Goal: Task Accomplishment & Management: Complete application form

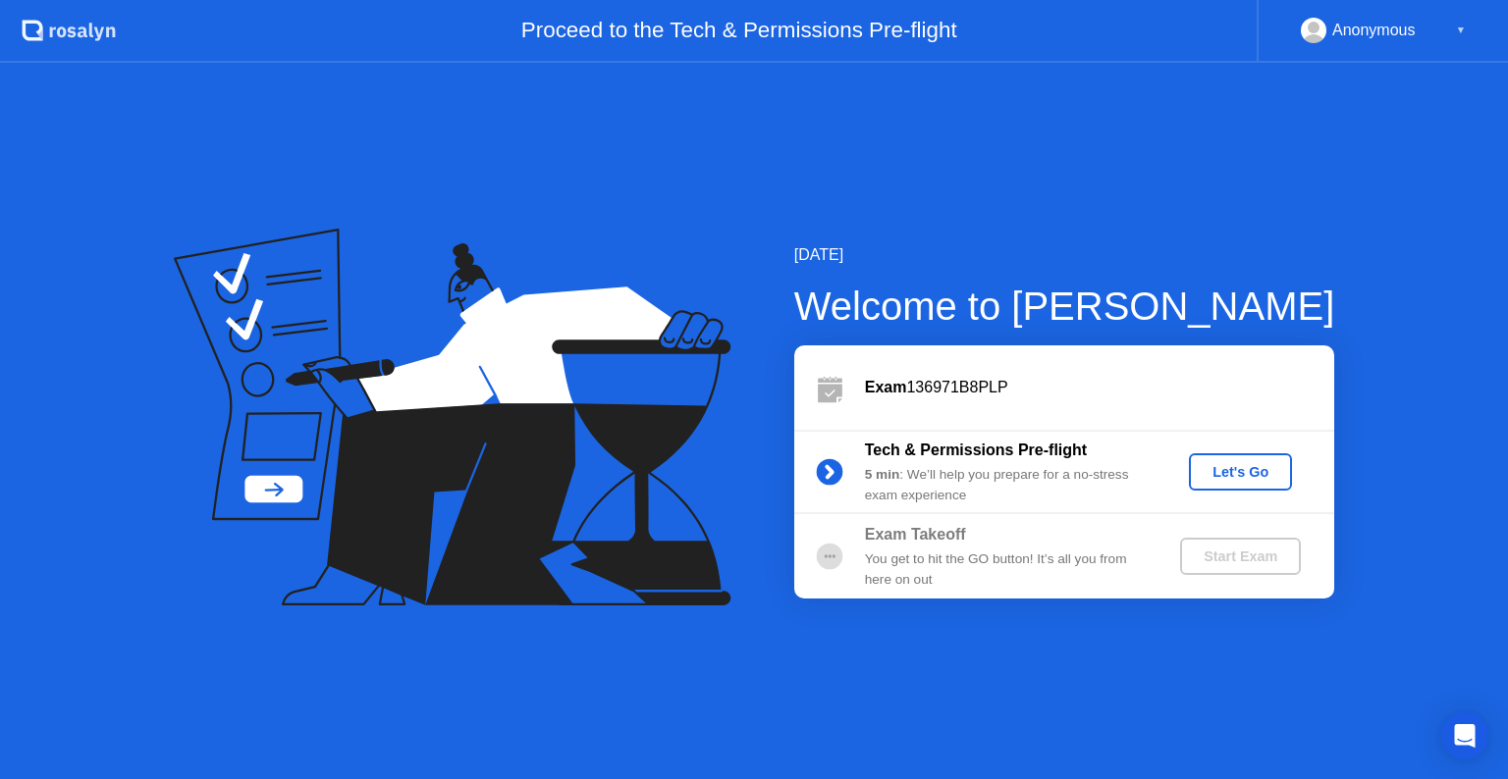
click at [1239, 469] on div "Let's Go" at bounding box center [1240, 472] width 87 height 16
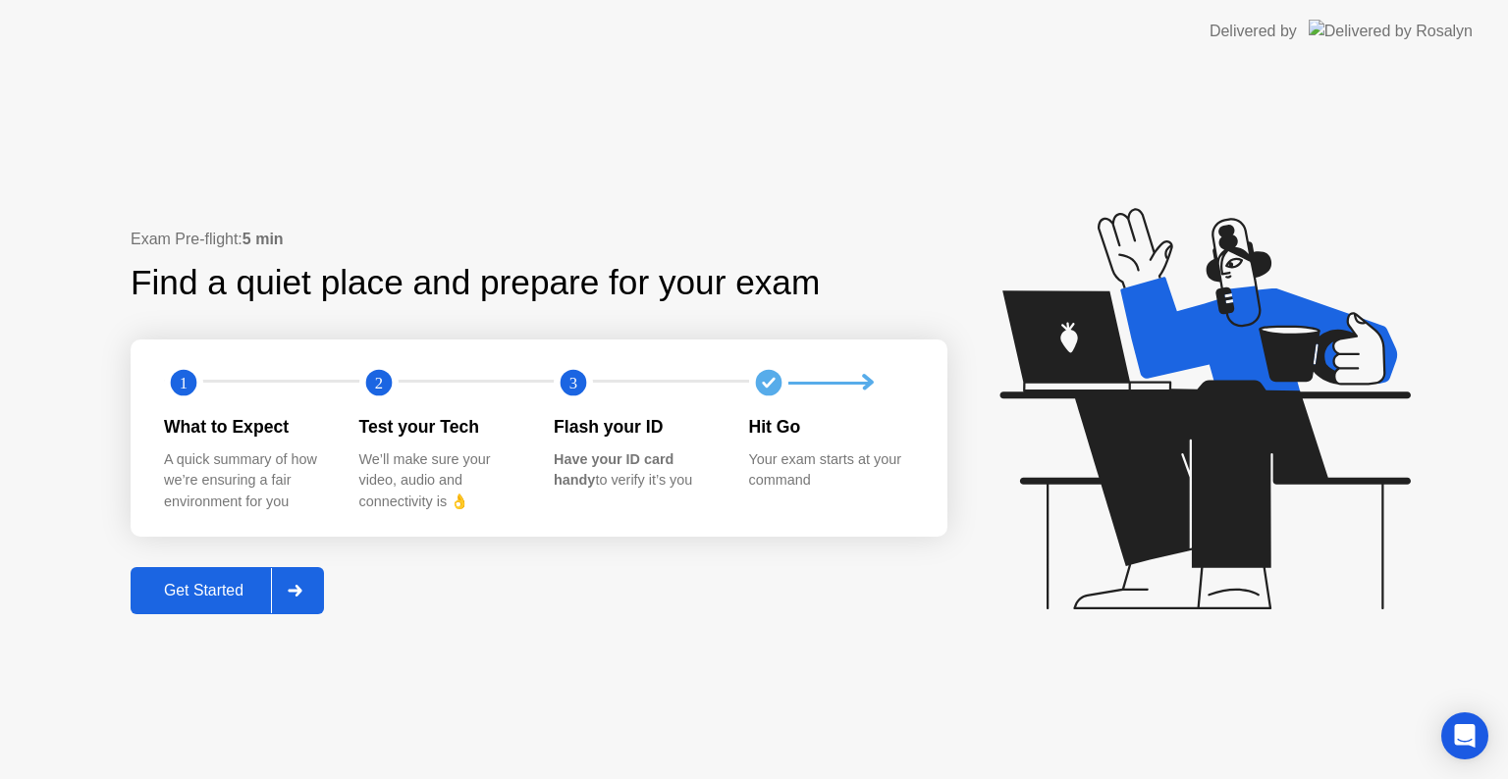
click at [1239, 469] on icon at bounding box center [1204, 409] width 410 height 402
click at [204, 588] on div "Get Started" at bounding box center [203, 591] width 134 height 18
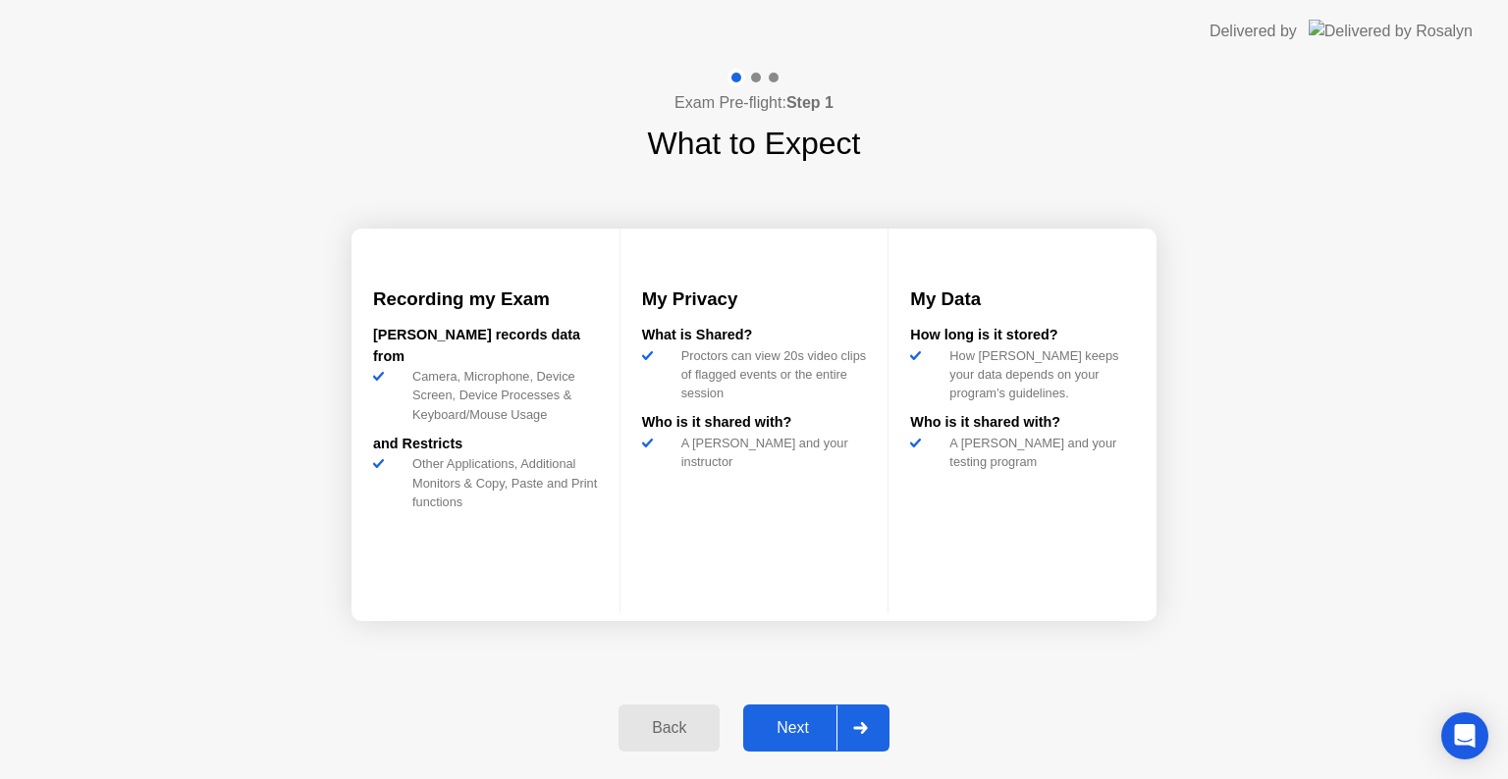
click at [777, 721] on div "Next" at bounding box center [792, 729] width 87 height 18
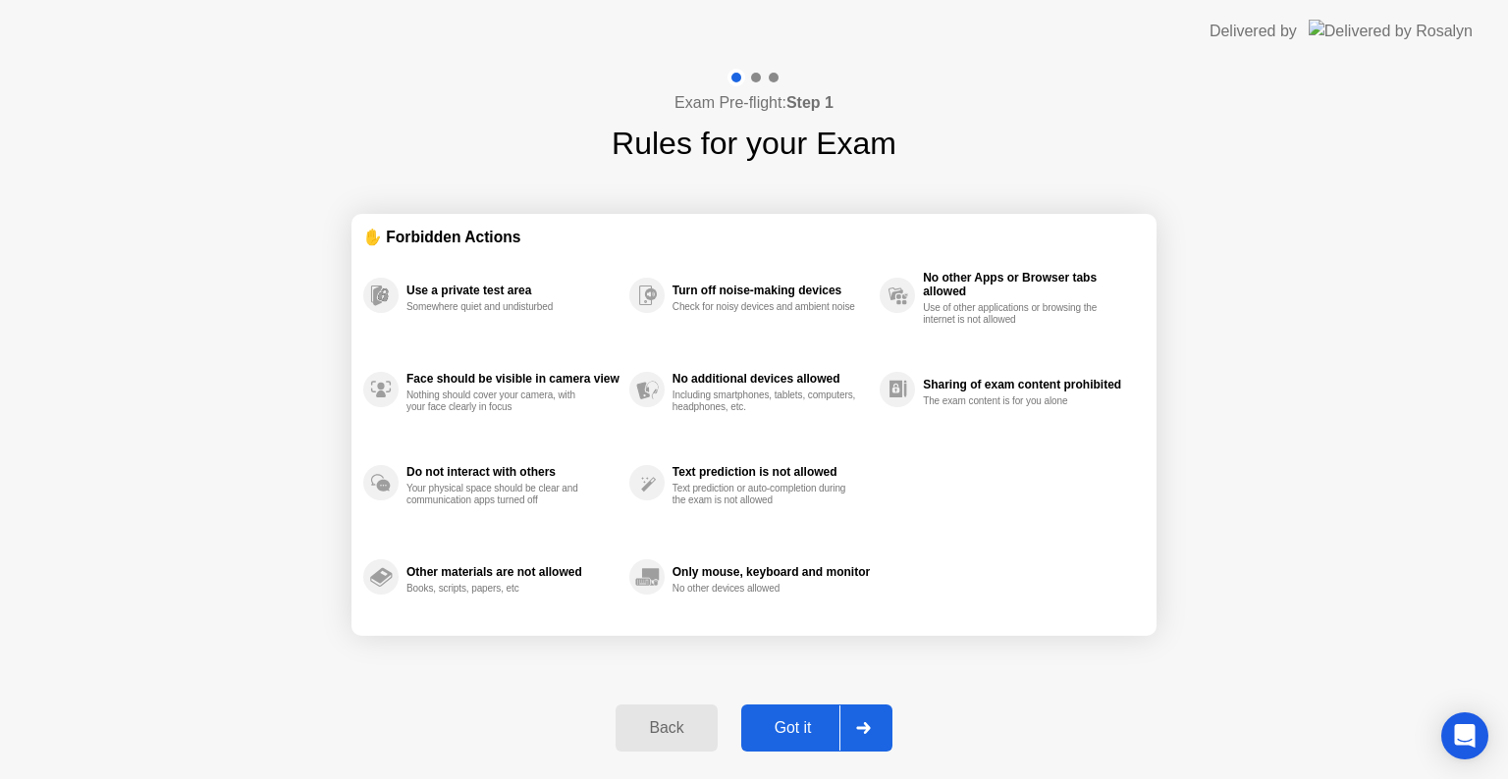
click at [789, 725] on div "Got it" at bounding box center [793, 729] width 92 height 18
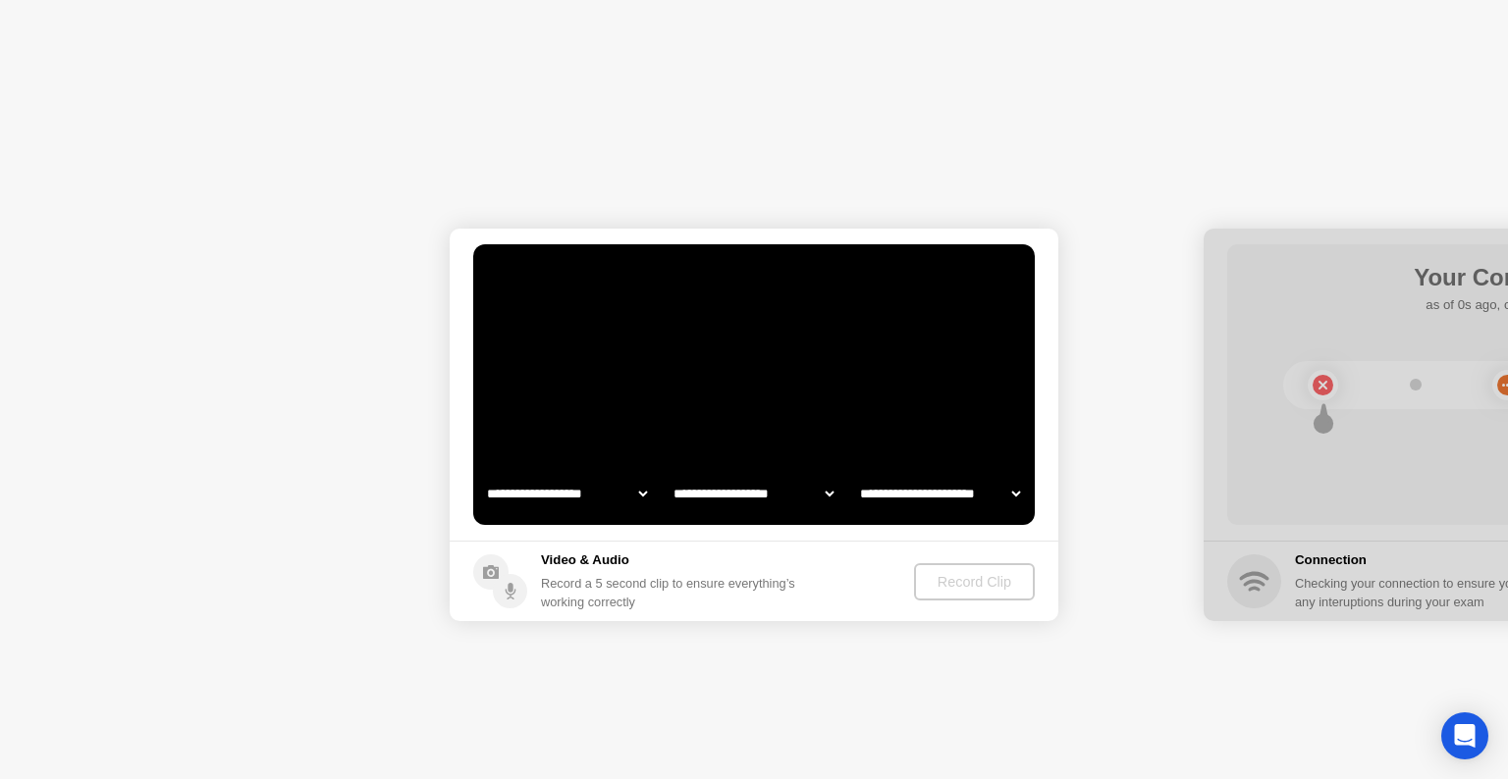
select select "**********"
select select "*******"
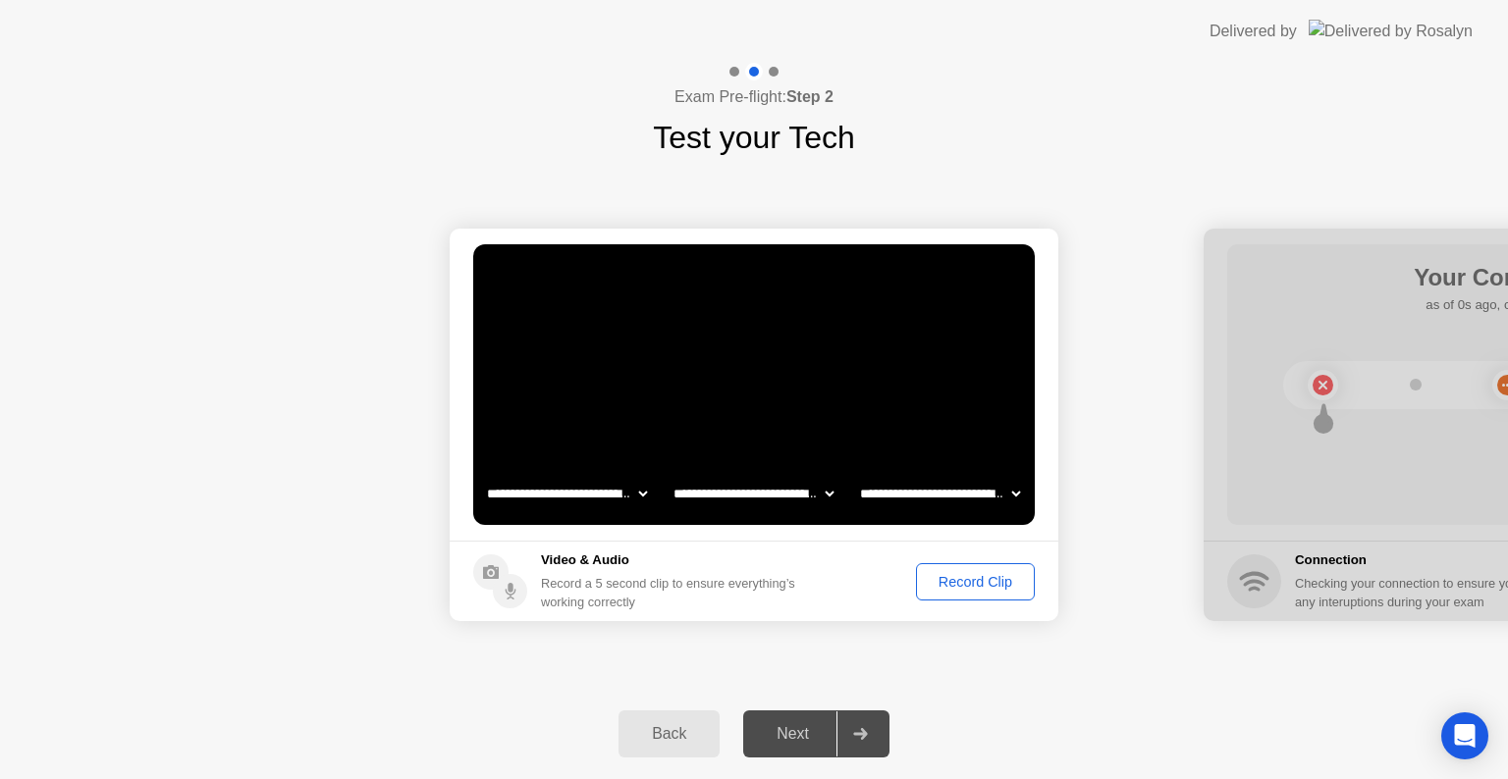
click at [792, 730] on div "Next" at bounding box center [792, 734] width 87 height 18
click at [799, 730] on div "Next" at bounding box center [792, 734] width 87 height 18
click at [793, 730] on div "Next" at bounding box center [792, 734] width 87 height 18
click at [862, 738] on icon at bounding box center [860, 734] width 14 height 12
click at [862, 725] on div at bounding box center [859, 734] width 47 height 45
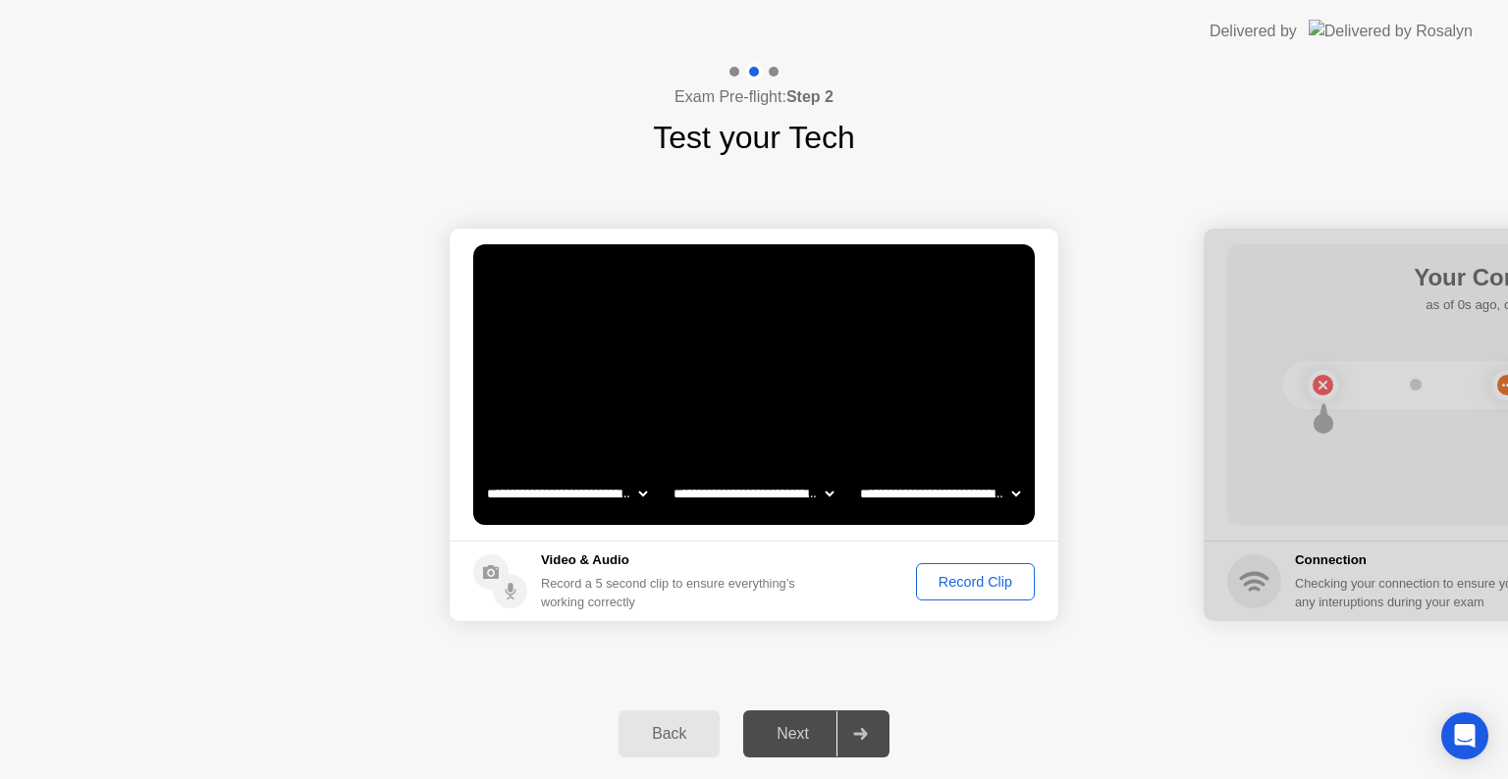
click at [960, 581] on div "Record Clip" at bounding box center [975, 582] width 105 height 16
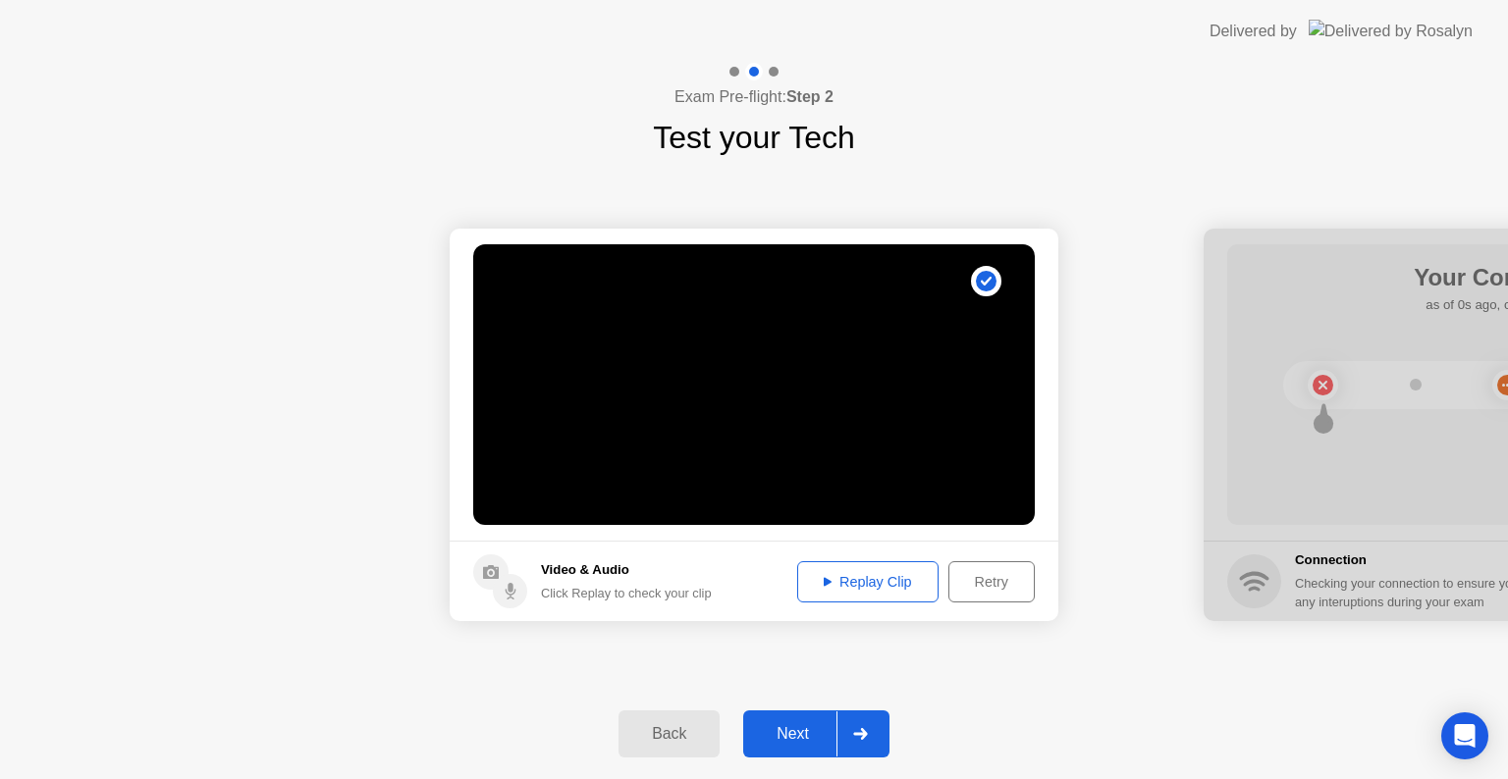
click at [854, 577] on div "Replay Clip" at bounding box center [868, 582] width 128 height 16
click at [793, 732] on div "Next" at bounding box center [792, 734] width 87 height 18
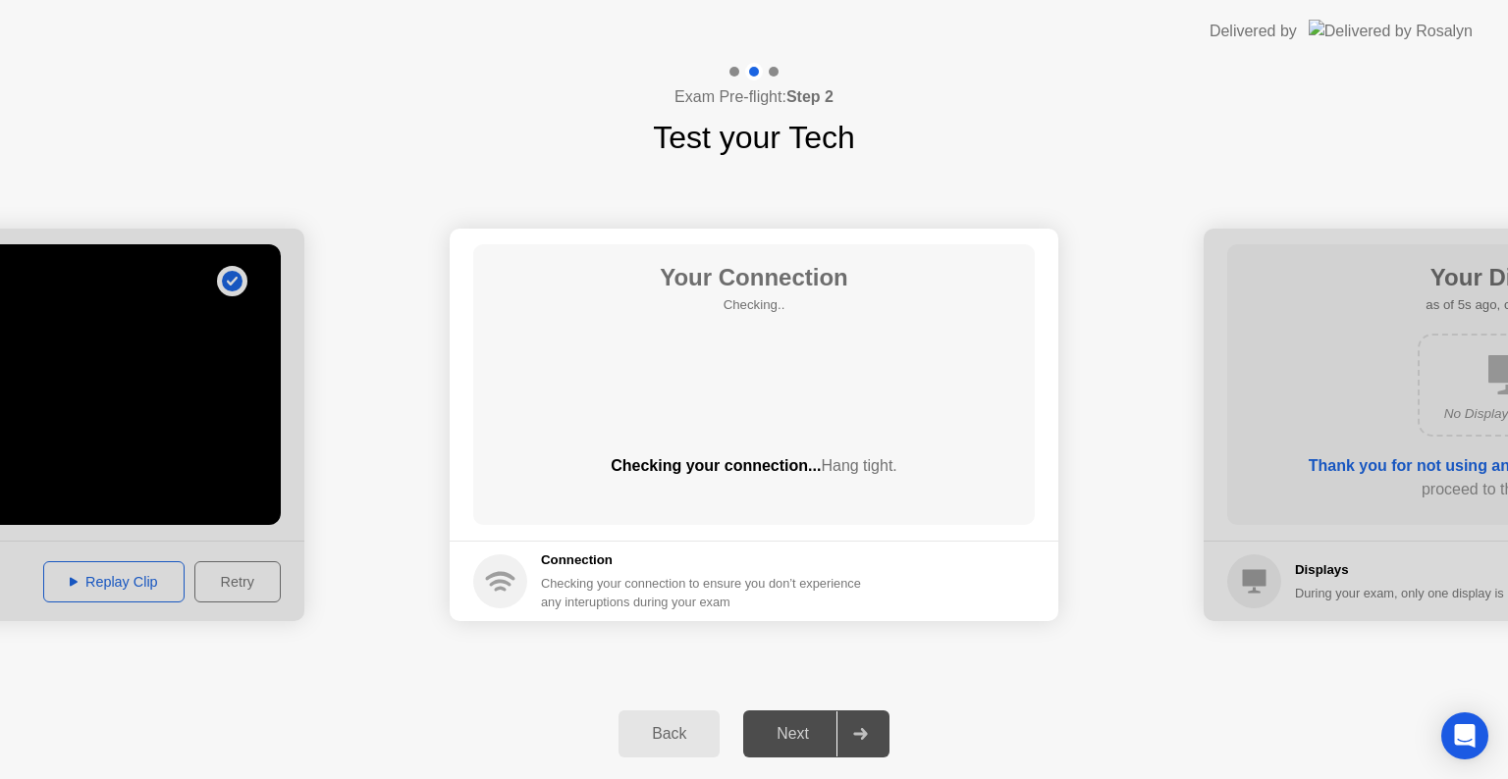
click at [792, 728] on div "Next" at bounding box center [792, 734] width 87 height 18
click at [864, 730] on icon at bounding box center [860, 734] width 14 height 12
click at [860, 459] on span "Hang tight." at bounding box center [859, 465] width 76 height 17
drag, startPoint x: 479, startPoint y: 581, endPoint x: 608, endPoint y: 545, distance: 133.6
click at [608, 545] on footer "Connection Checking your connection to ensure you don’t experience any interupt…" at bounding box center [754, 581] width 609 height 80
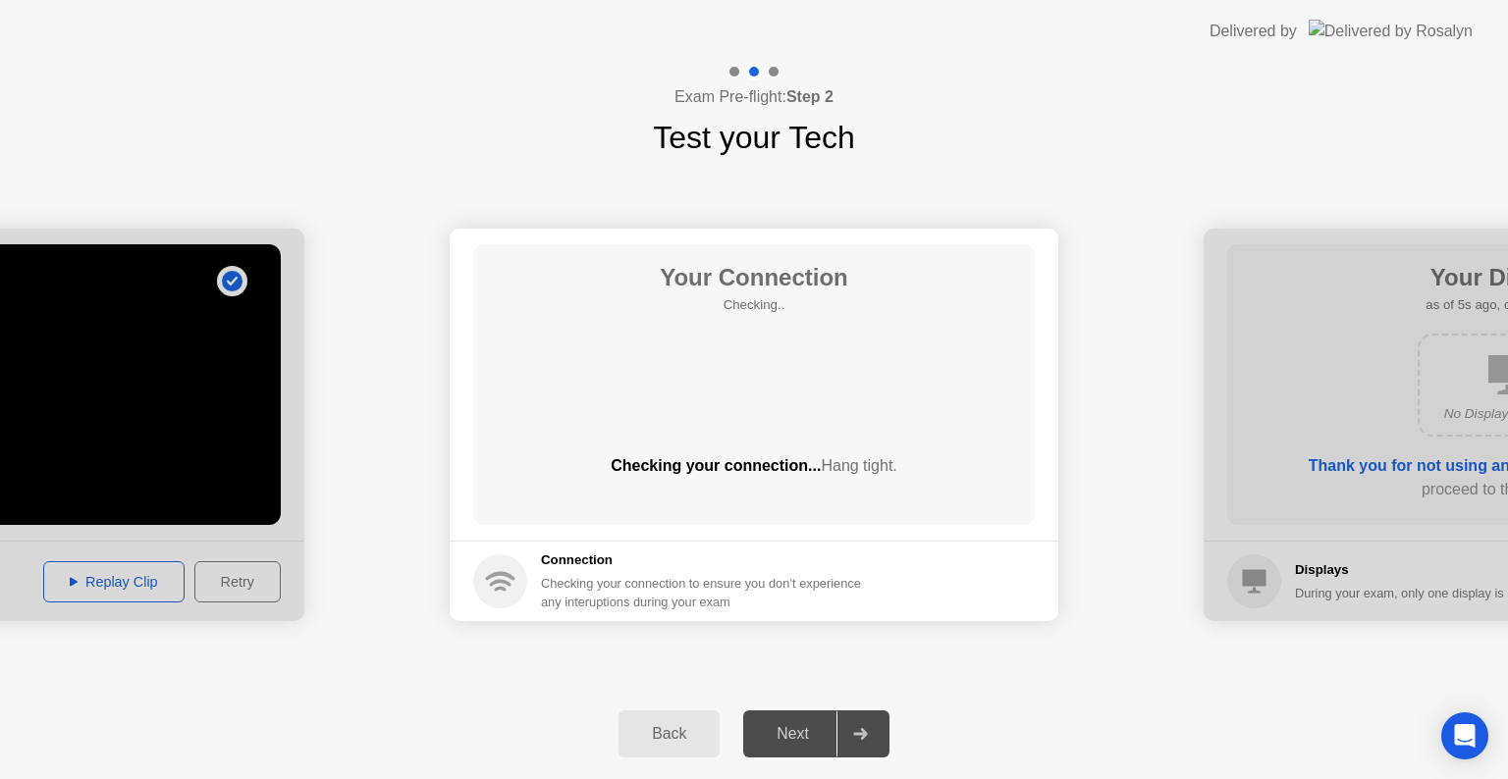
click at [608, 545] on footer "Connection Checking your connection to ensure you don’t experience any interupt…" at bounding box center [754, 581] width 609 height 80
click at [785, 741] on div "Next" at bounding box center [792, 734] width 87 height 18
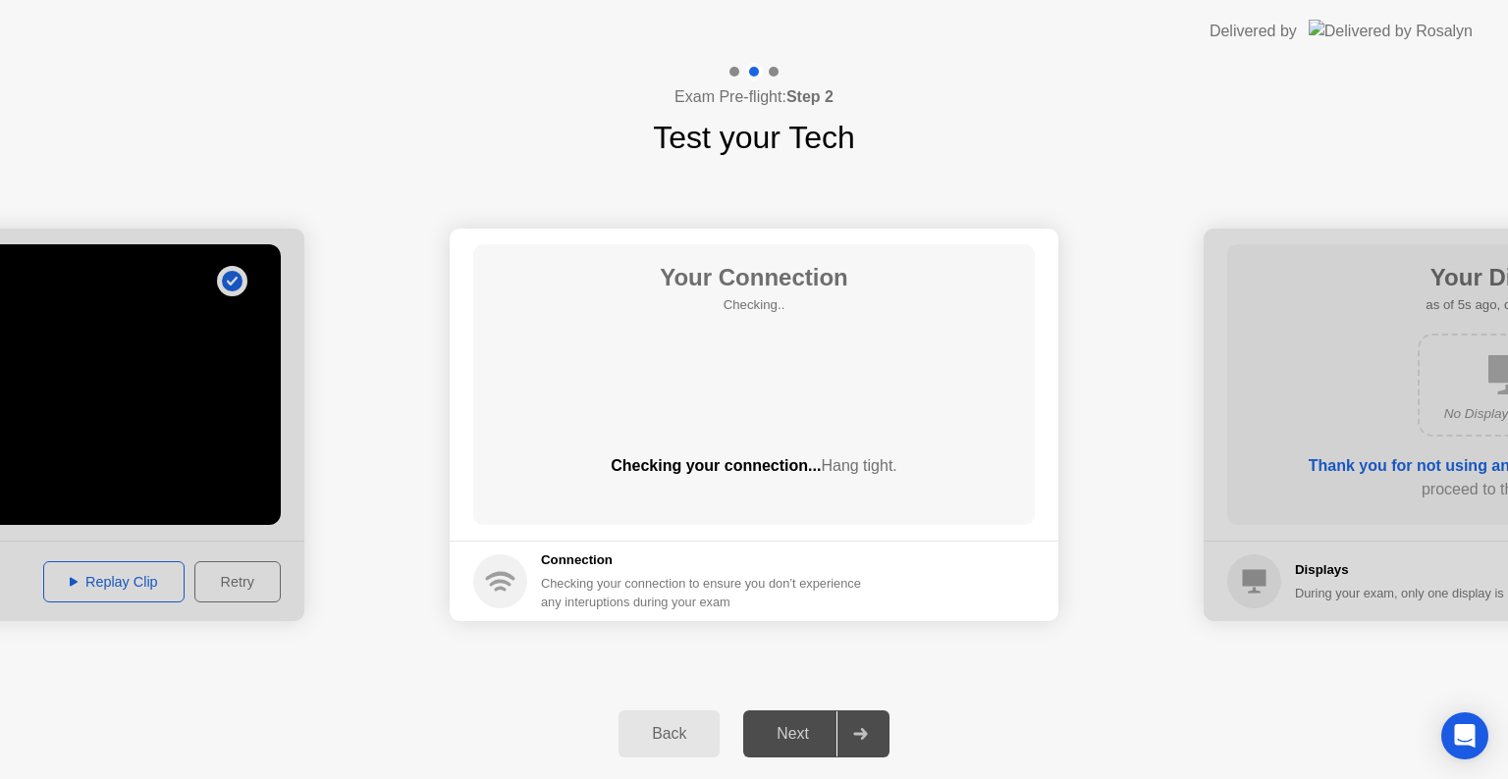
click at [658, 730] on div "Back" at bounding box center [668, 734] width 89 height 18
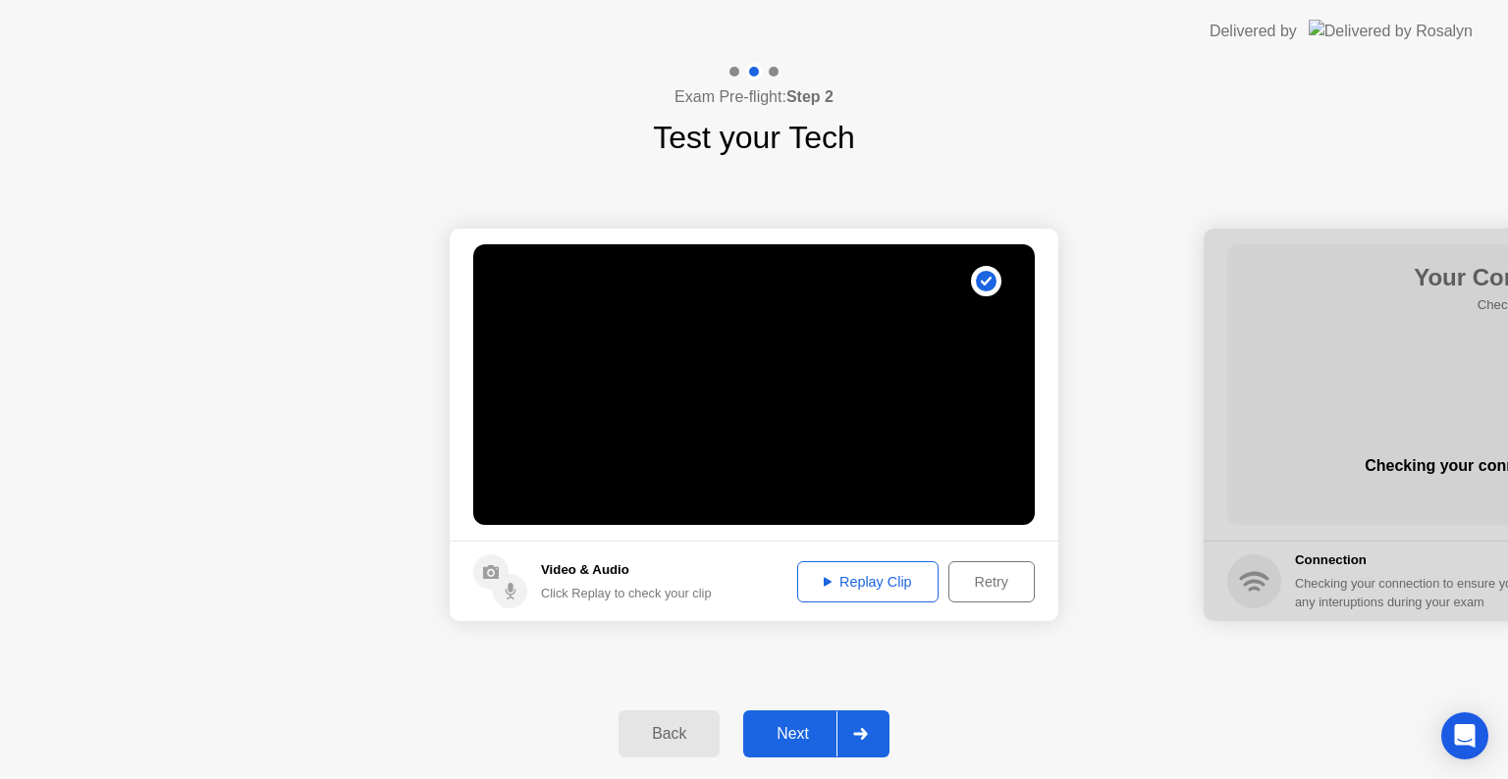
click at [658, 730] on div "Back" at bounding box center [668, 734] width 89 height 18
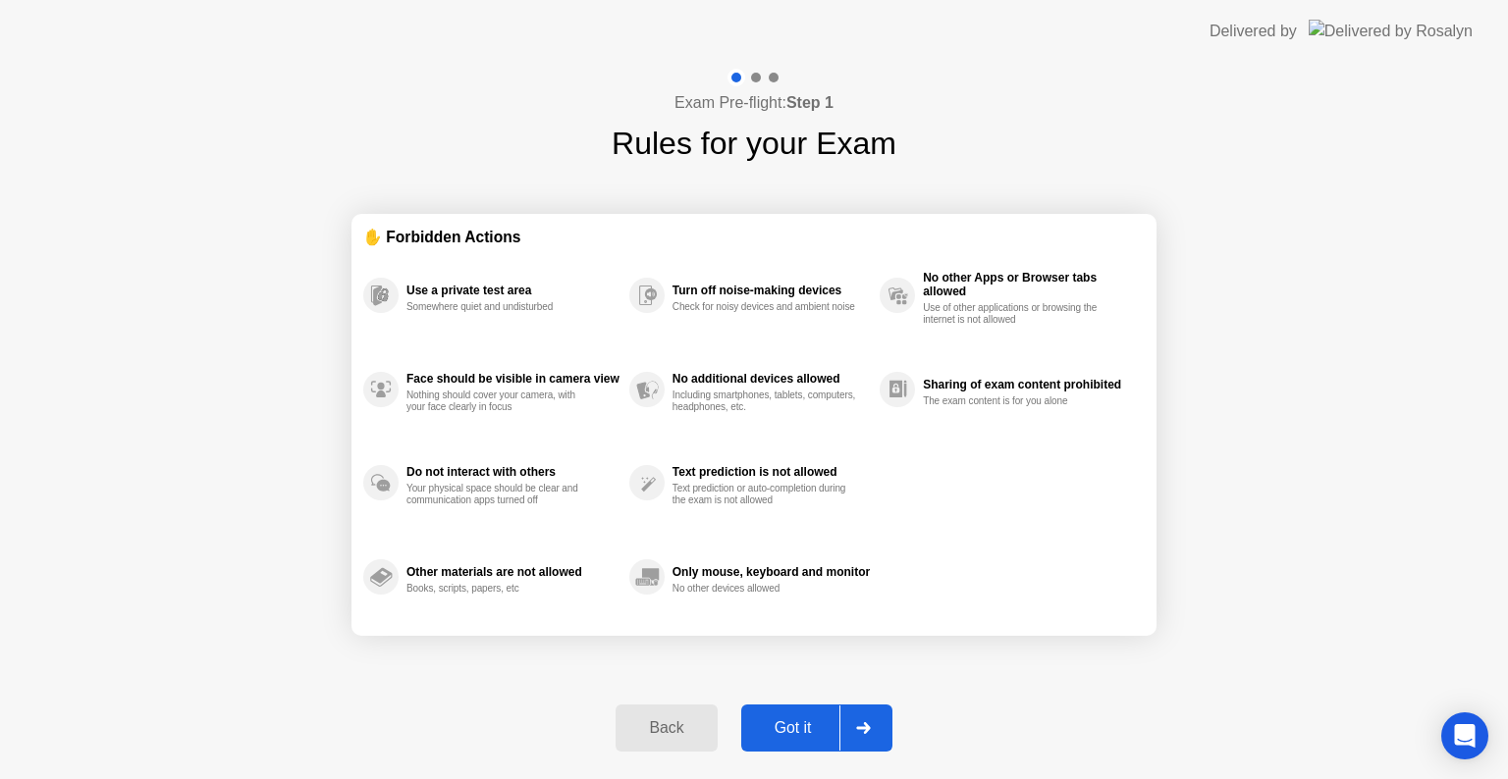
click at [791, 721] on div "Got it" at bounding box center [793, 729] width 92 height 18
select select "**********"
select select "*******"
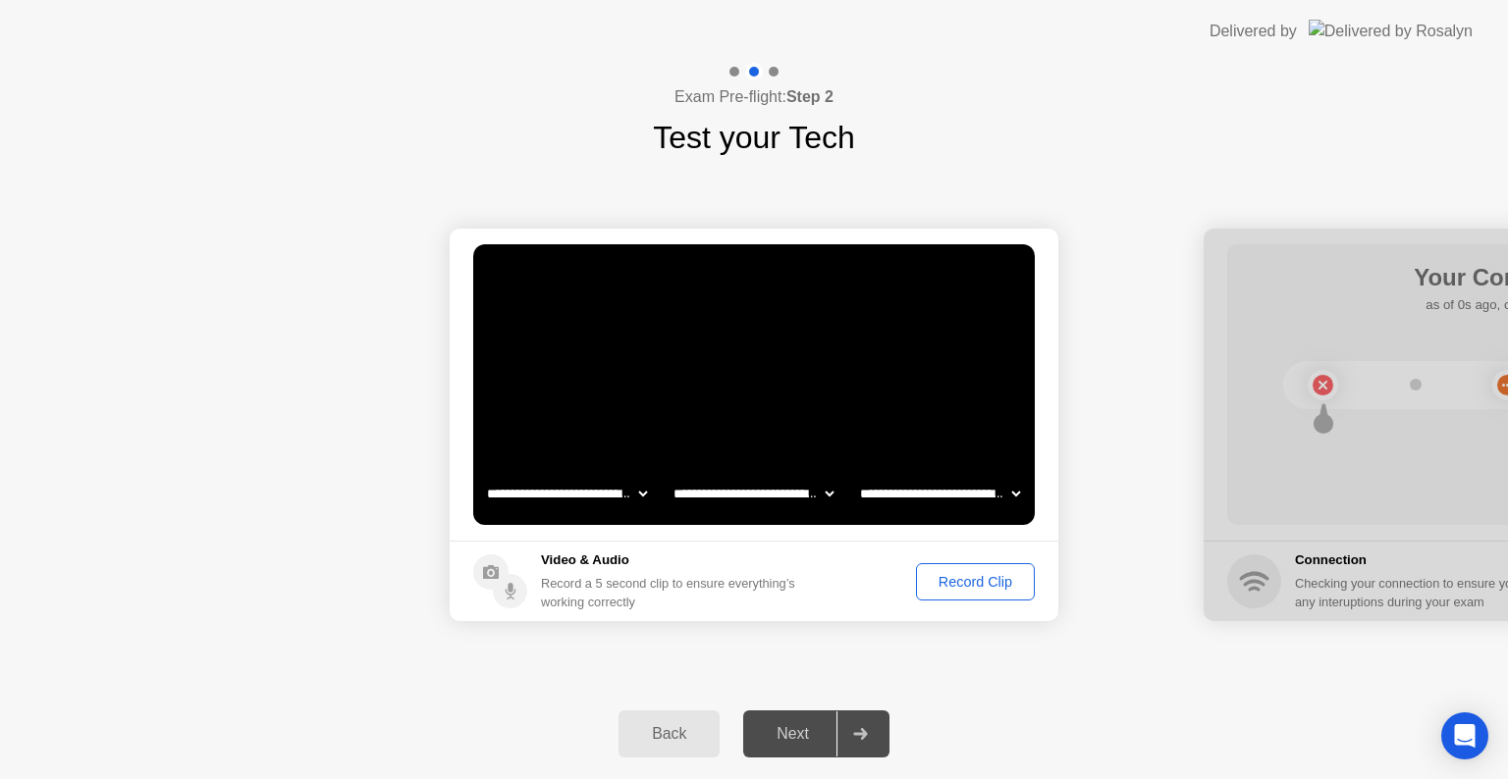
click at [791, 730] on div "Next" at bounding box center [792, 734] width 87 height 18
click at [972, 580] on div "Record Clip" at bounding box center [975, 582] width 105 height 16
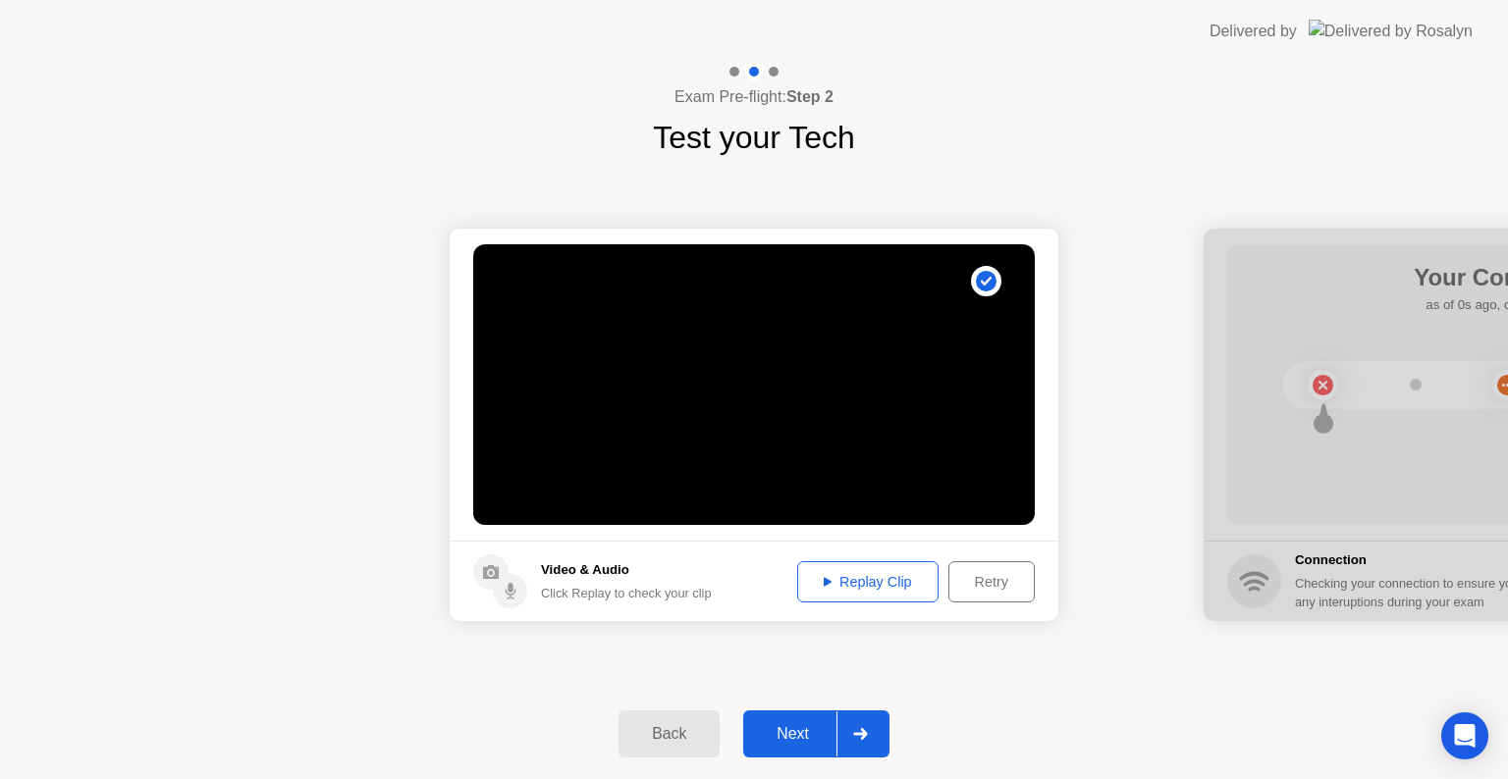
click at [801, 726] on div "Next" at bounding box center [792, 734] width 87 height 18
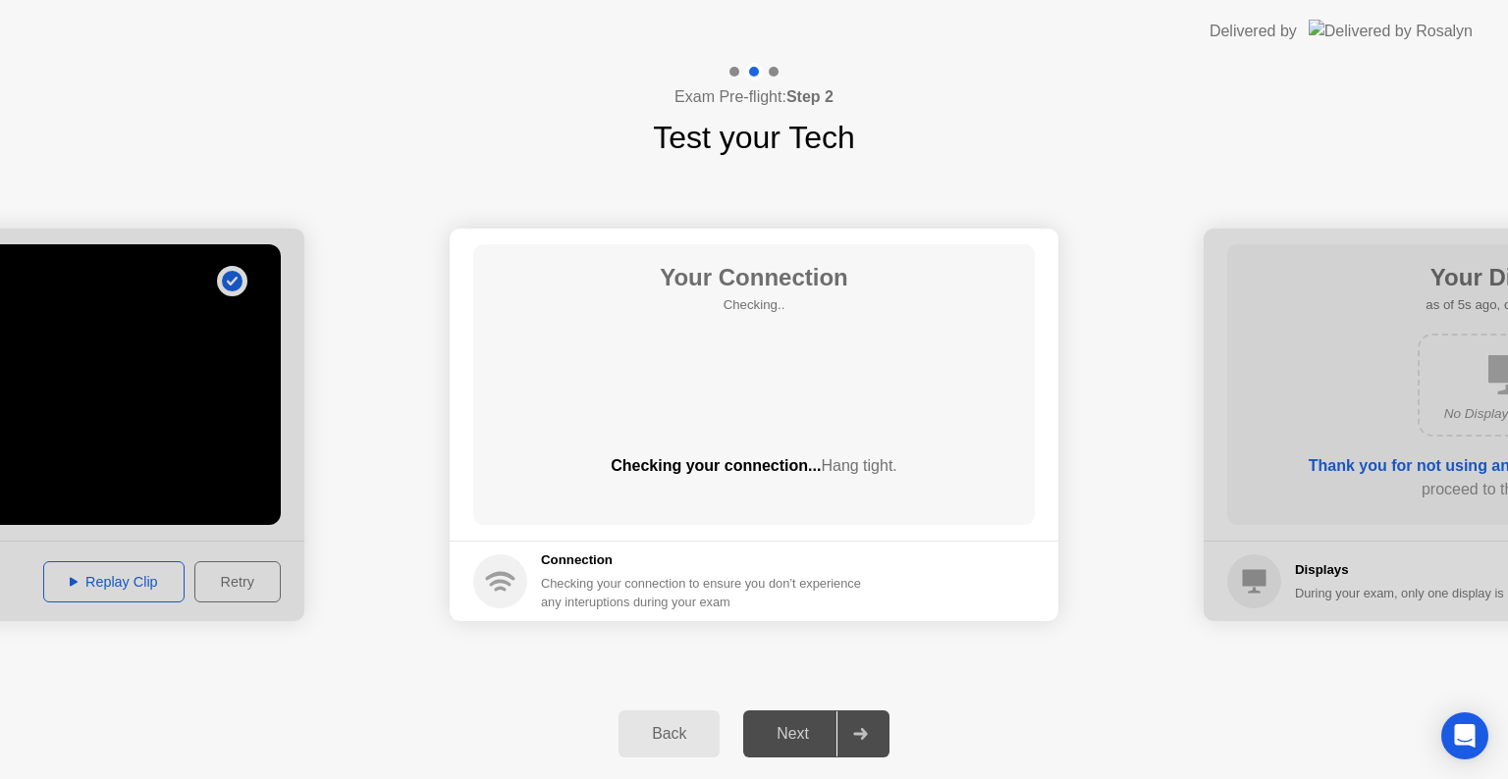
click at [660, 730] on div "Back" at bounding box center [668, 734] width 89 height 18
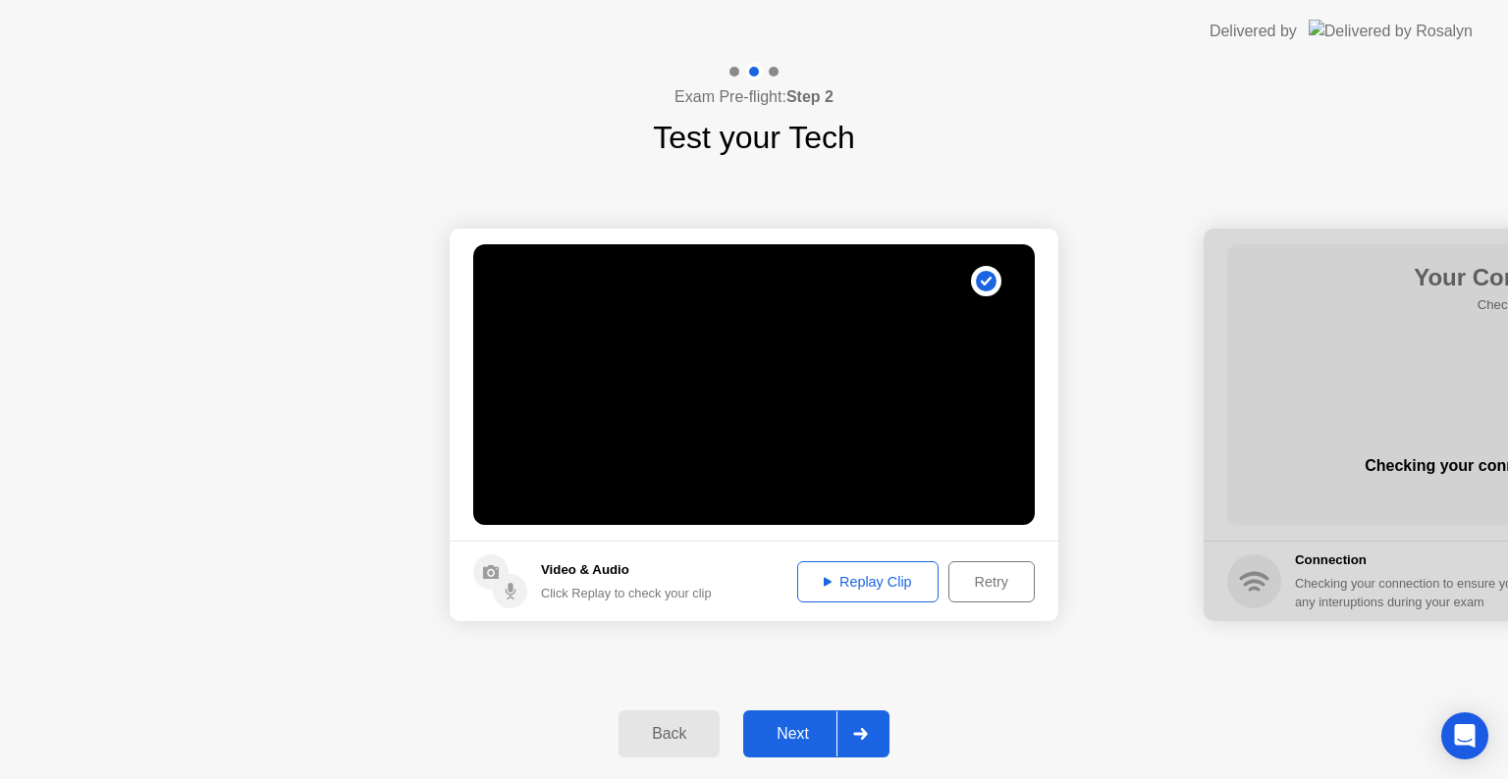
click at [824, 578] on icon at bounding box center [828, 581] width 8 height 9
click at [866, 737] on icon at bounding box center [860, 734] width 15 height 12
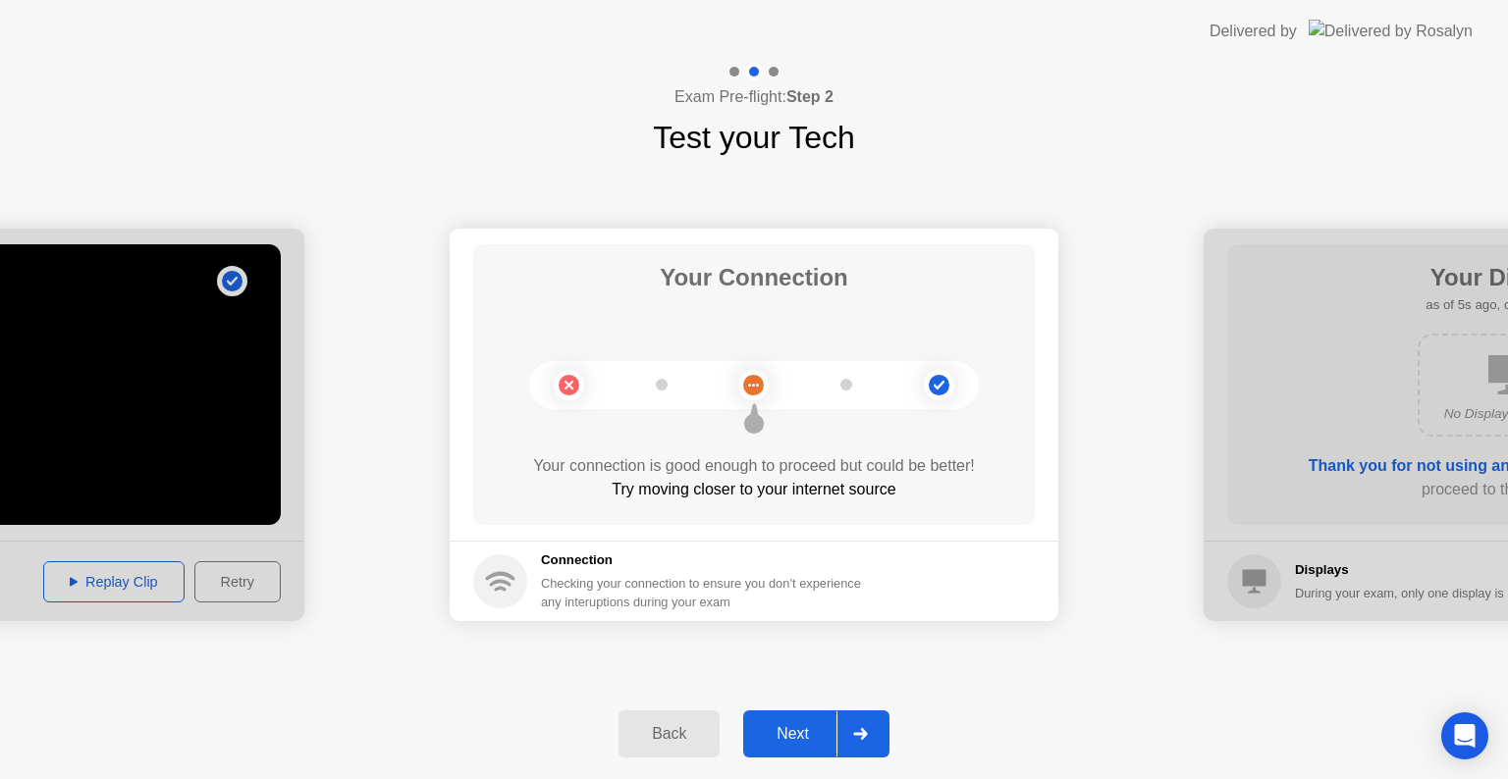
click at [789, 738] on div "Next" at bounding box center [792, 734] width 87 height 18
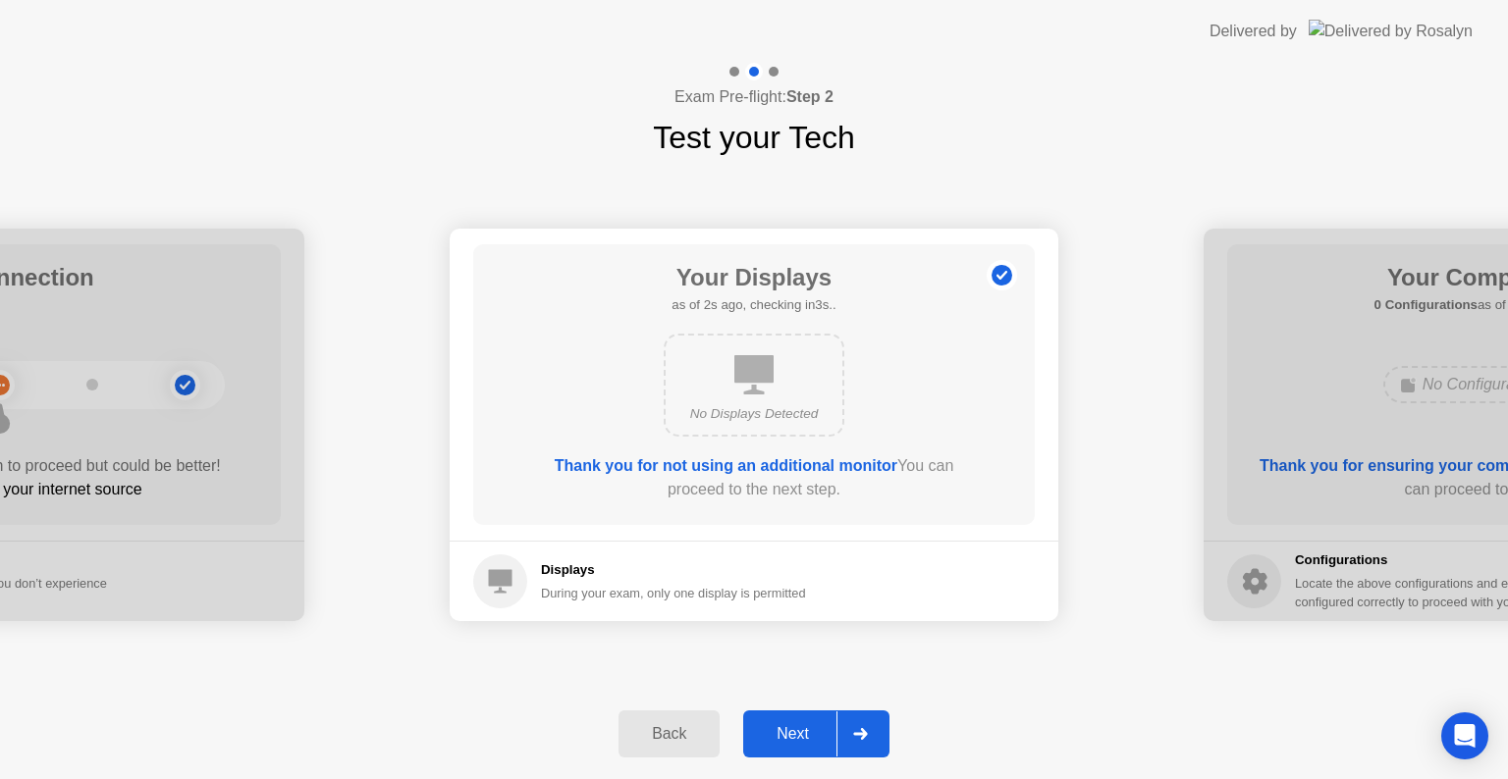
click at [789, 738] on div "Next" at bounding box center [792, 734] width 87 height 18
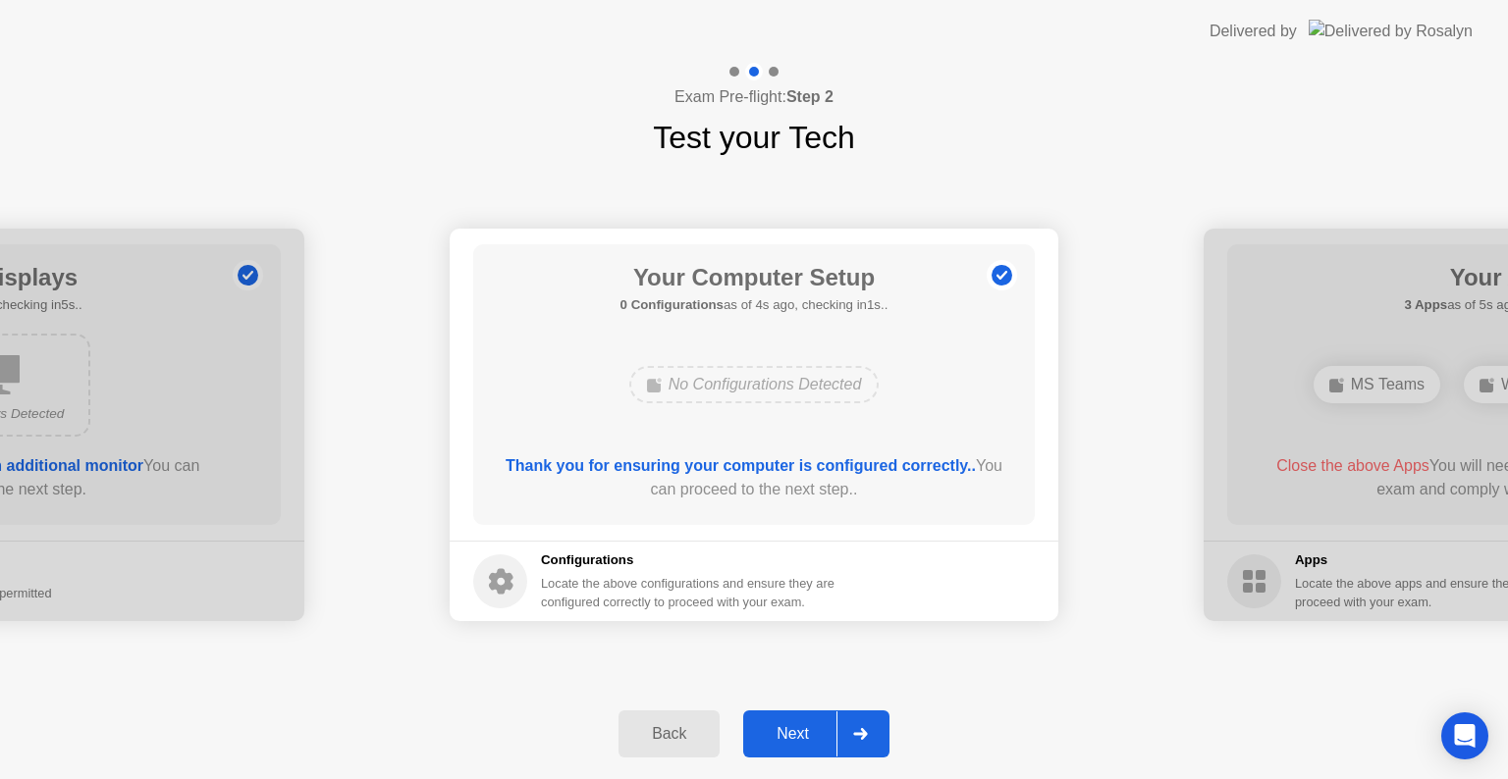
click at [789, 738] on div "Next" at bounding box center [792, 734] width 87 height 18
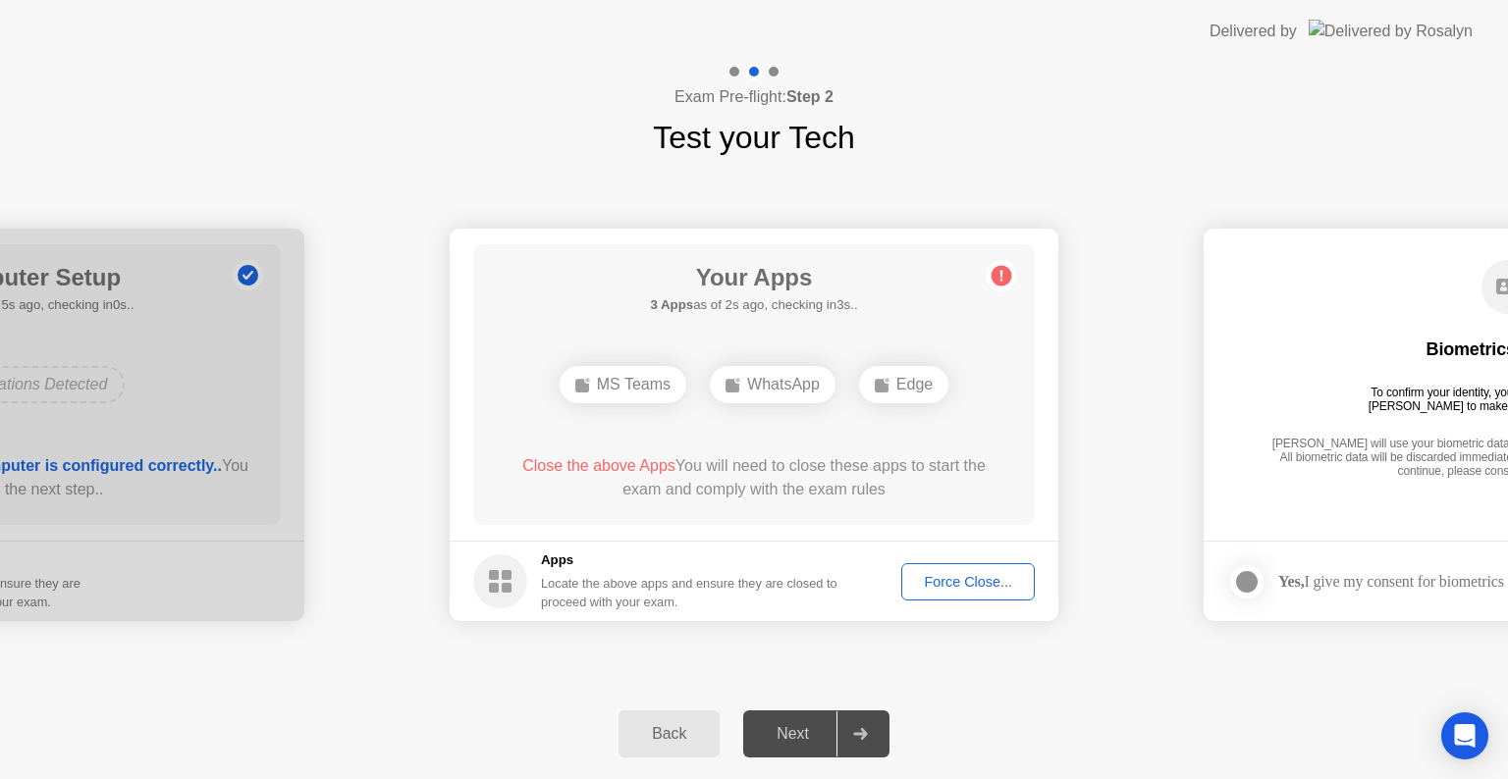
click at [962, 580] on div "Force Close..." at bounding box center [968, 582] width 120 height 16
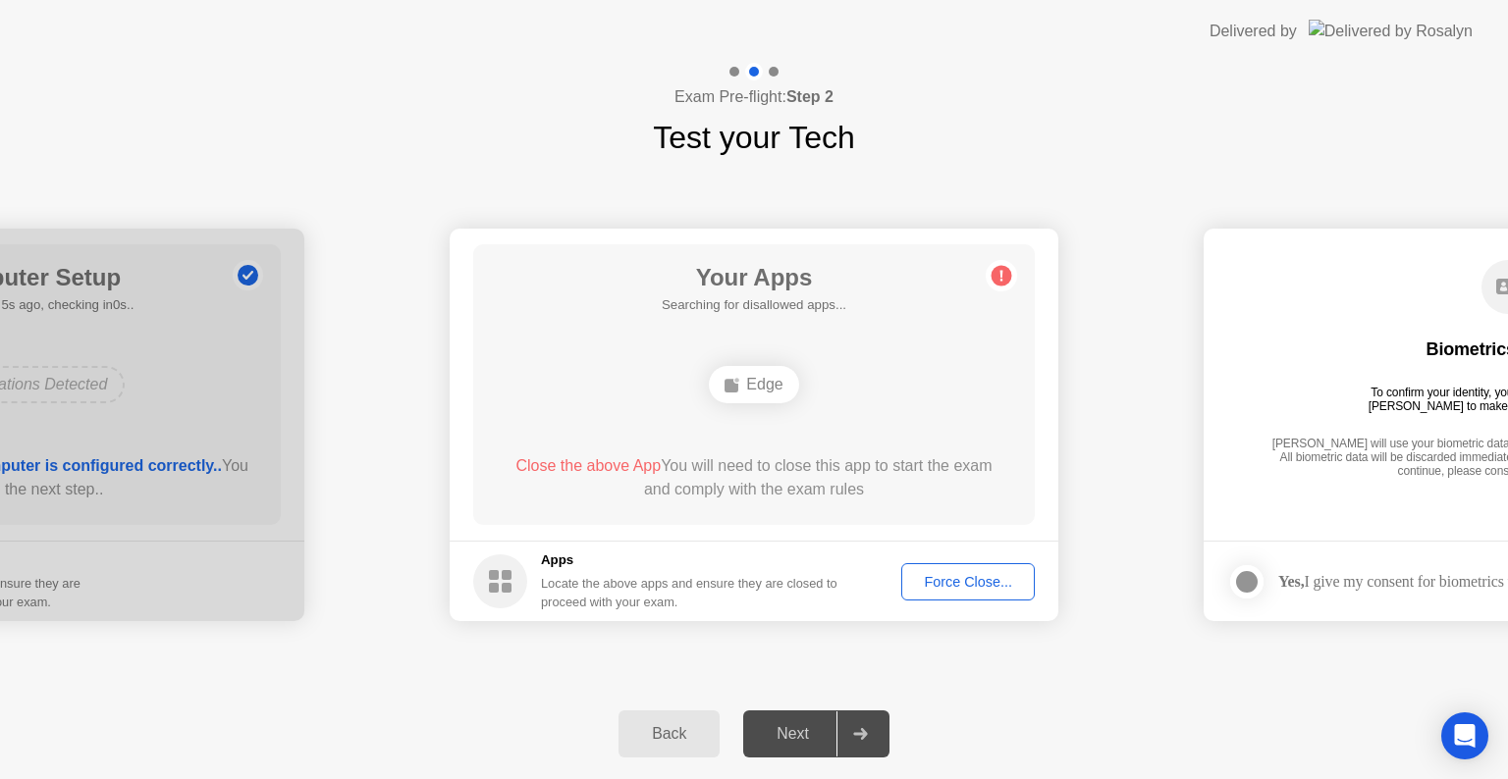
click at [959, 578] on div "Force Close..." at bounding box center [968, 582] width 120 height 16
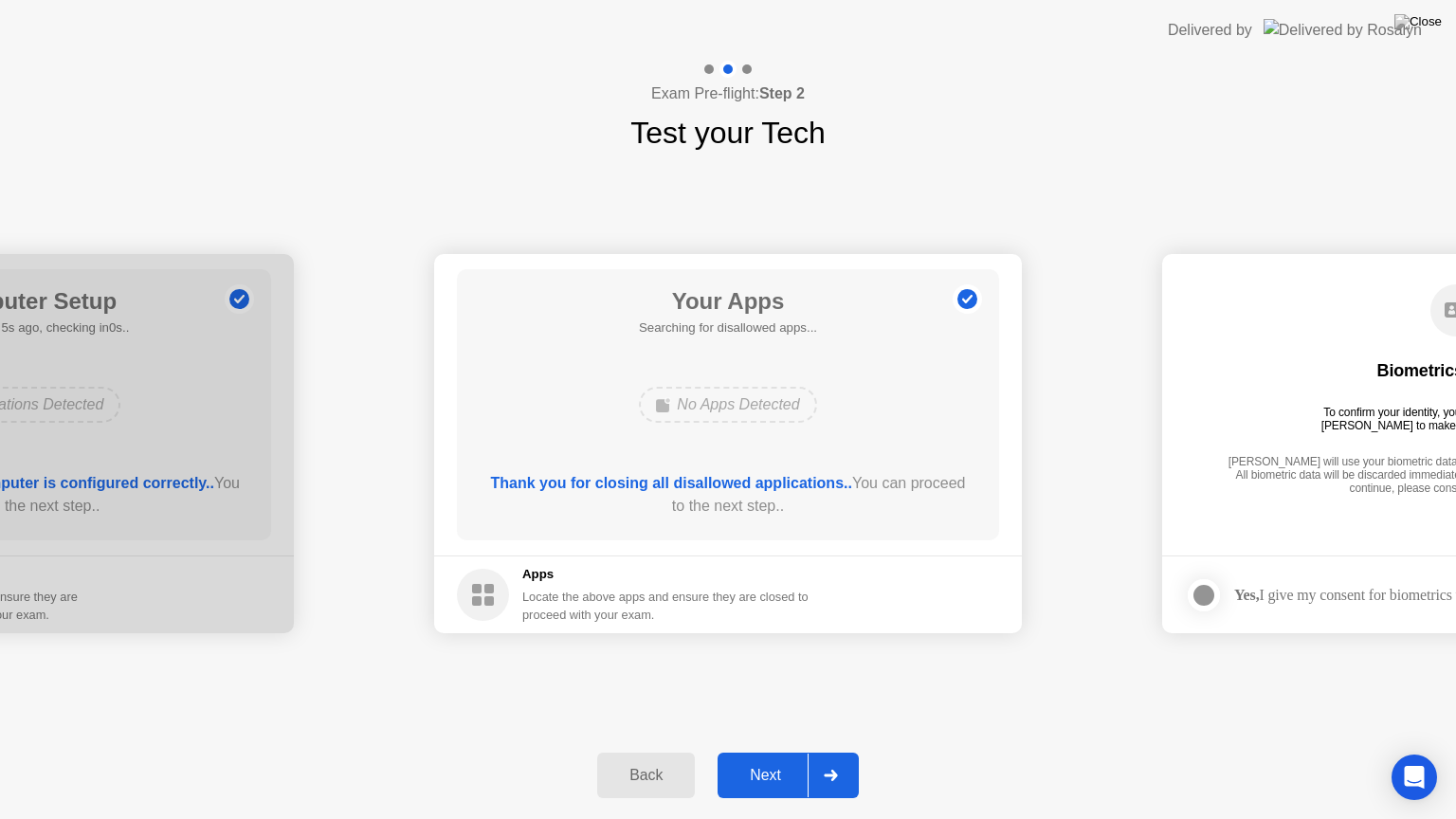
click at [760, 751] on div "Next" at bounding box center [765, 776] width 84 height 17
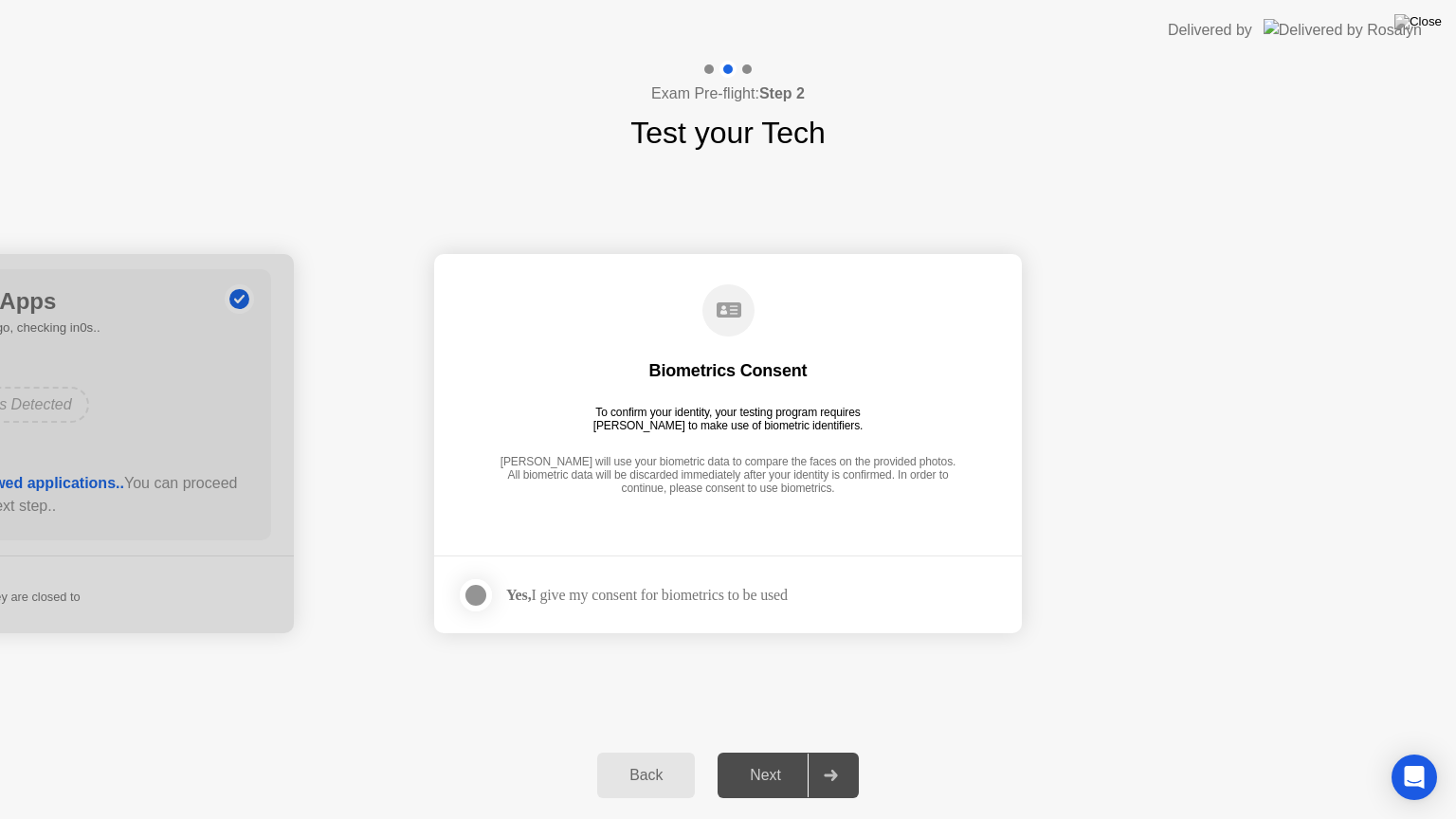
click at [476, 594] on div at bounding box center [476, 596] width 23 height 23
click at [764, 751] on div "Next" at bounding box center [765, 776] width 84 height 17
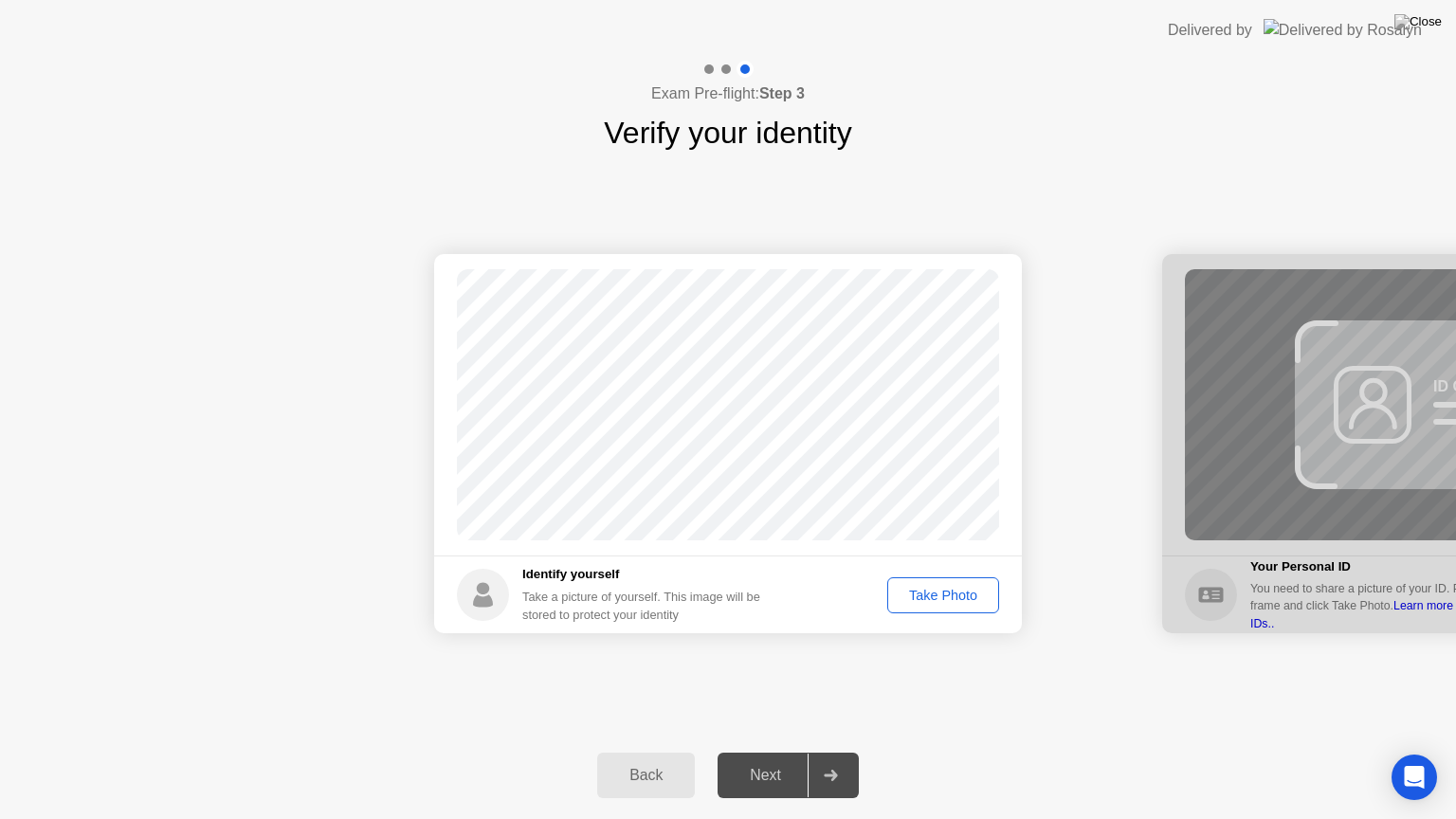
click at [928, 594] on div "Take Photo" at bounding box center [943, 596] width 98 height 15
click at [766, 751] on div "Next" at bounding box center [765, 776] width 84 height 17
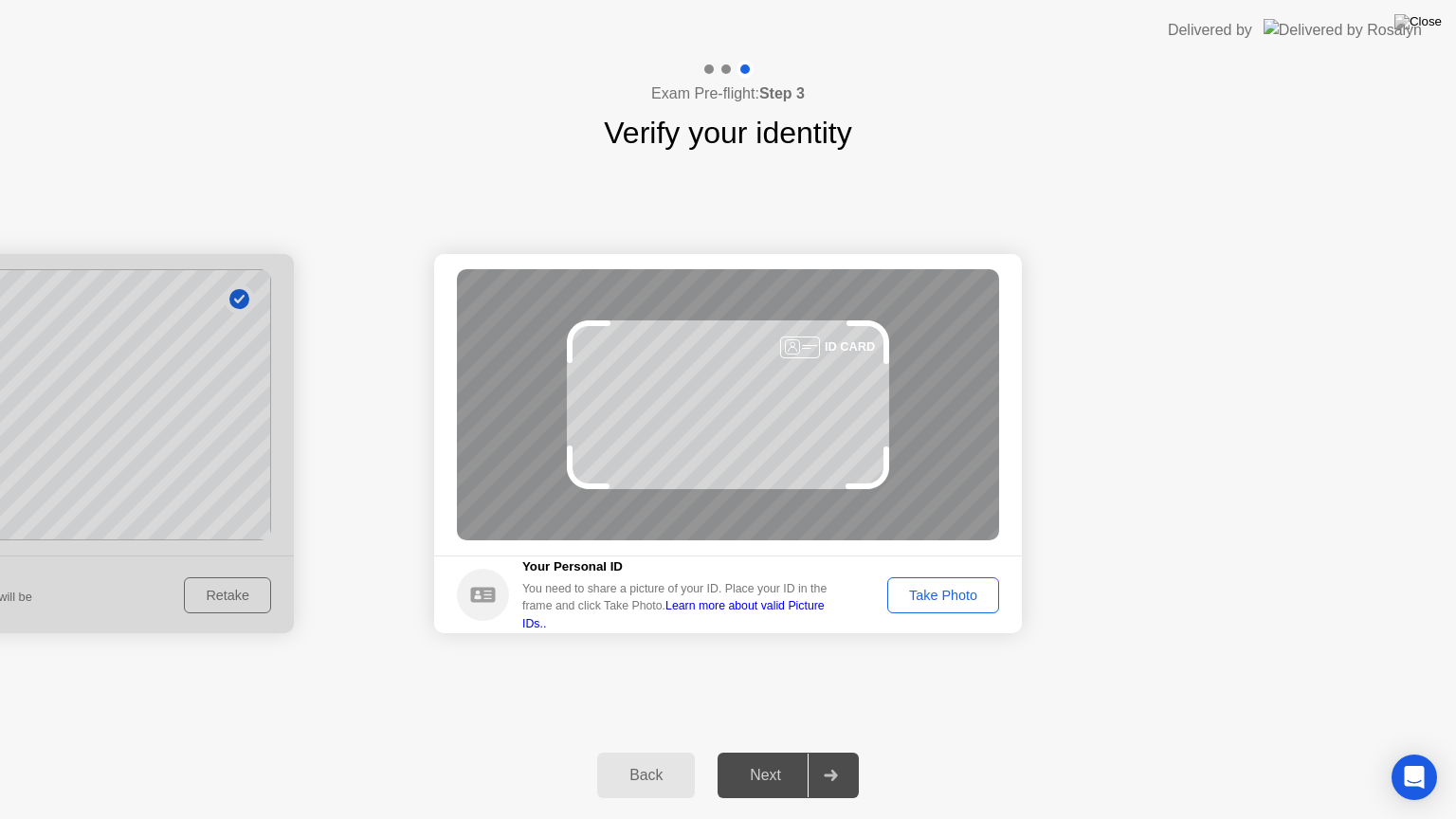
click at [940, 595] on div "Take Photo" at bounding box center [943, 596] width 98 height 15
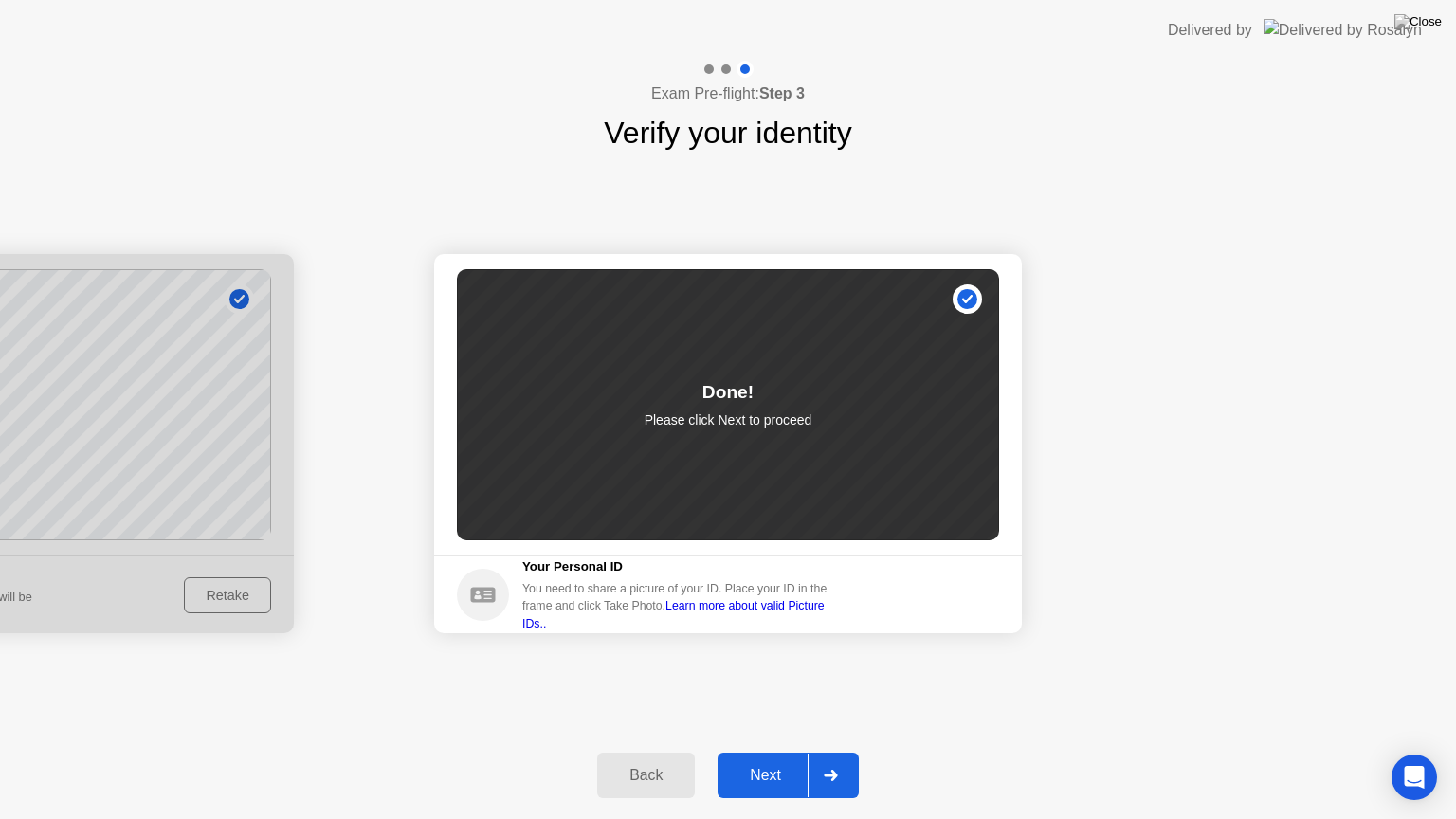
click at [773, 751] on div "Next" at bounding box center [765, 776] width 84 height 17
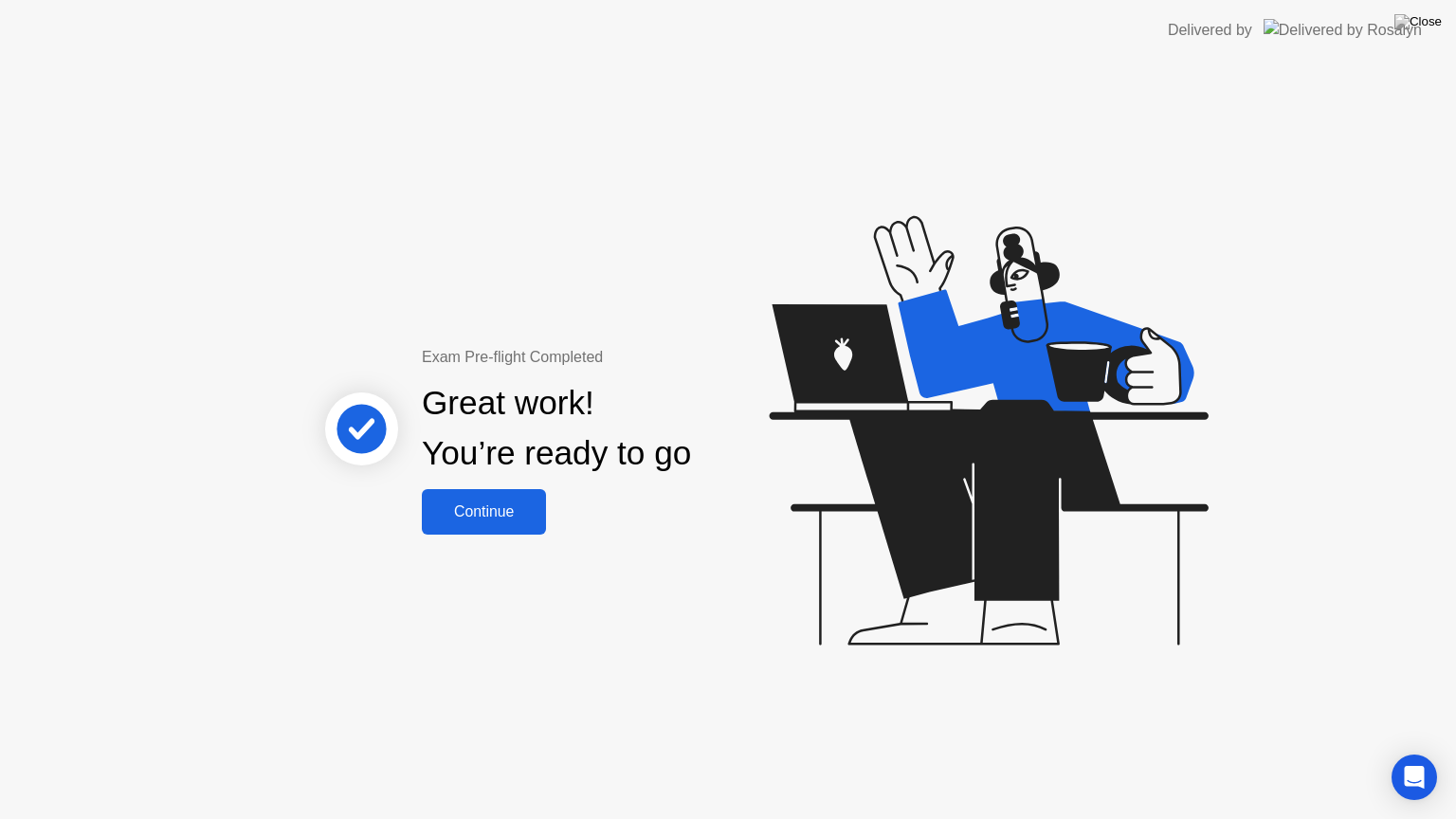
click at [480, 505] on div "Continue" at bounding box center [484, 512] width 113 height 17
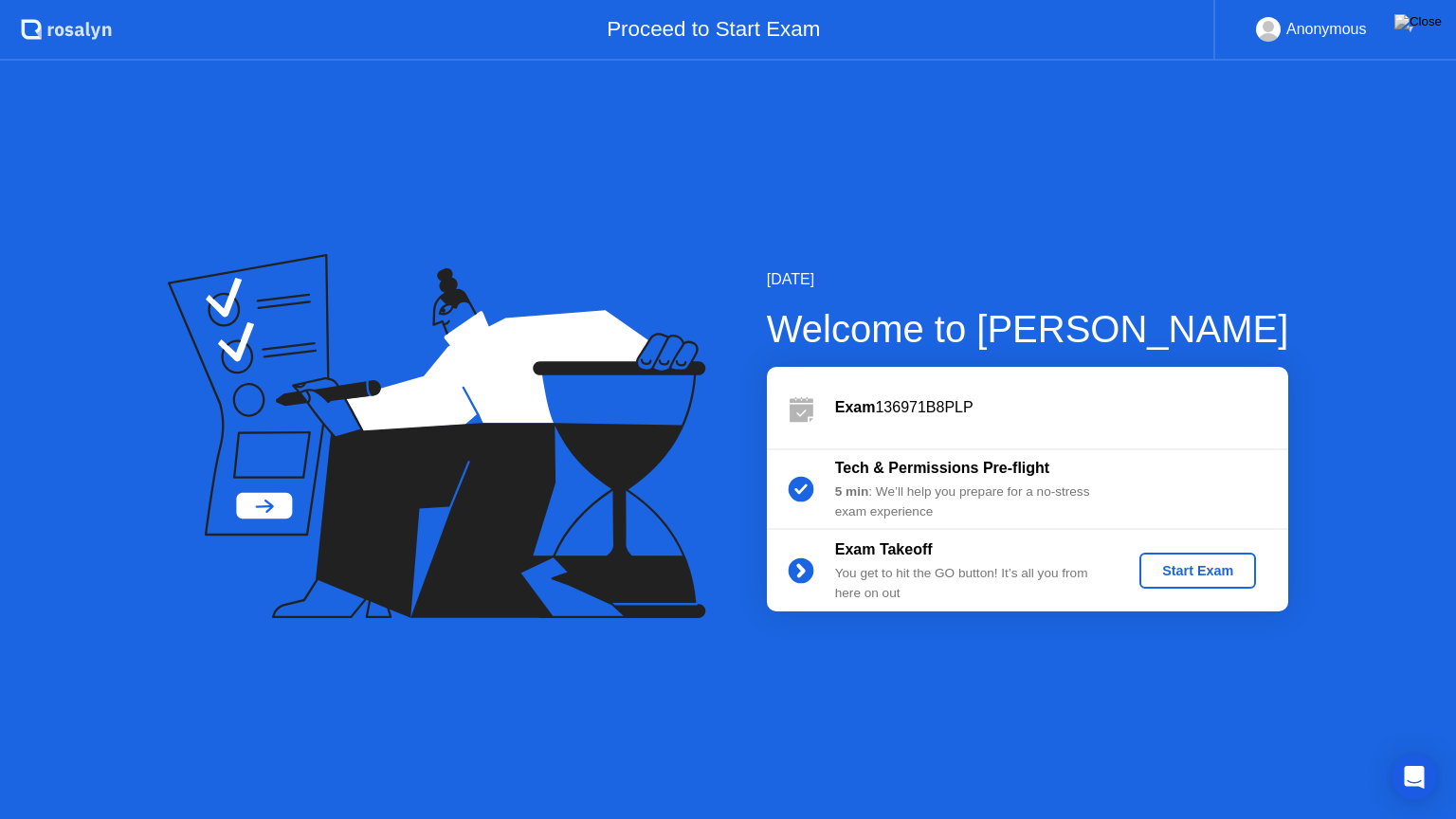
click at [1185, 567] on div "Start Exam" at bounding box center [1197, 571] width 101 height 15
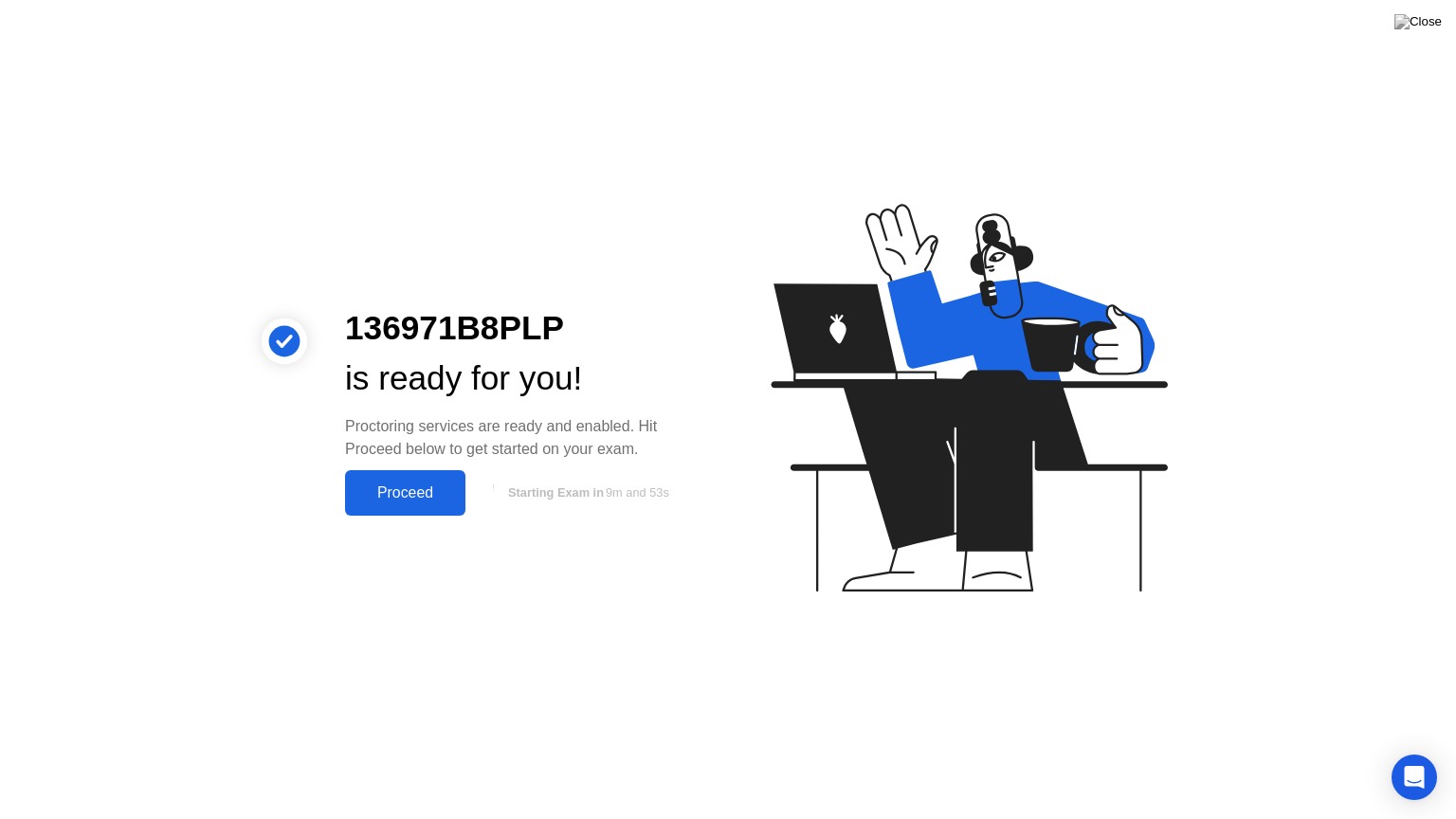
click at [399, 490] on div "Proceed" at bounding box center [405, 494] width 109 height 17
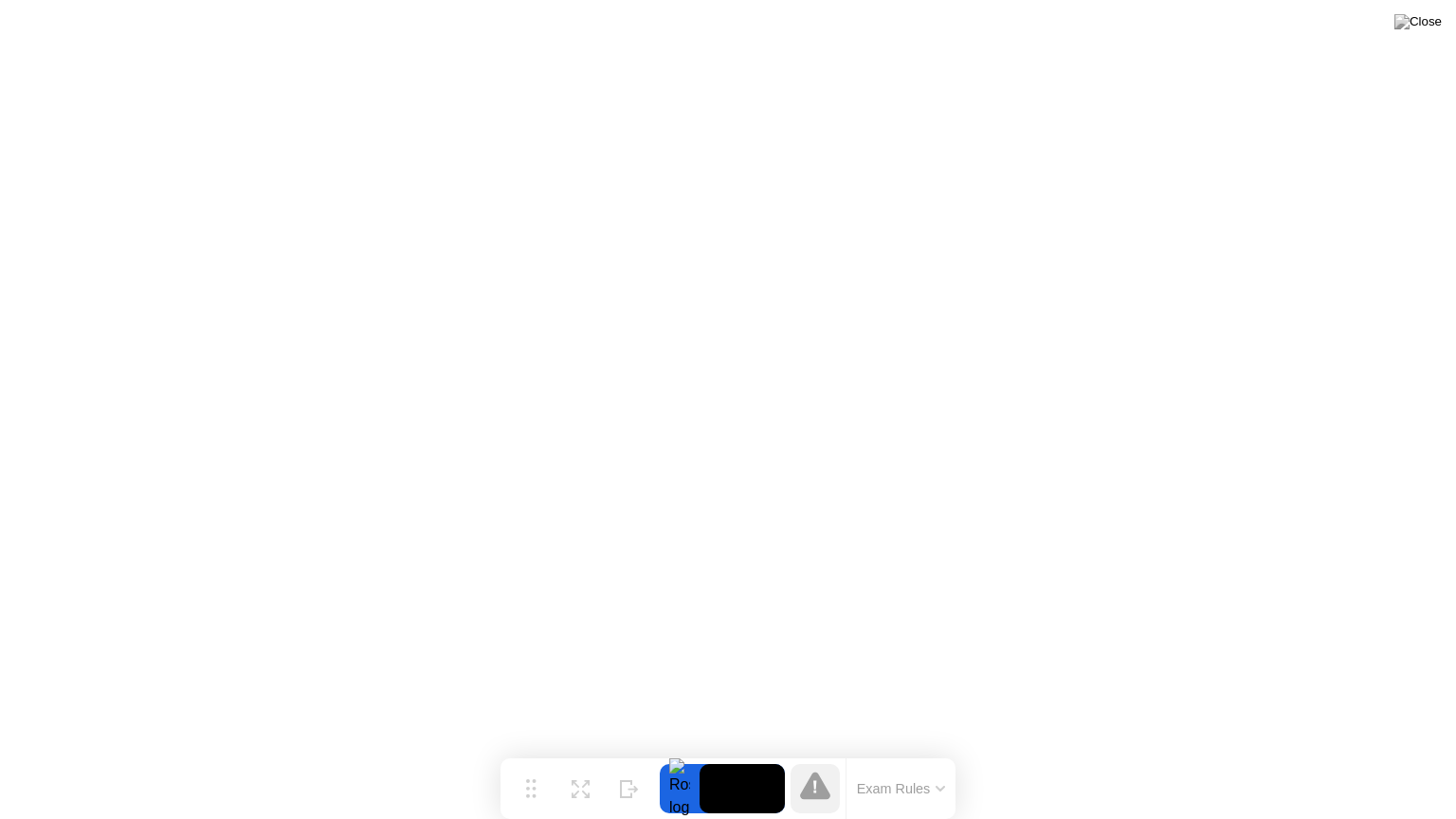
click at [883, 751] on button "Exam Rules" at bounding box center [902, 789] width 100 height 17
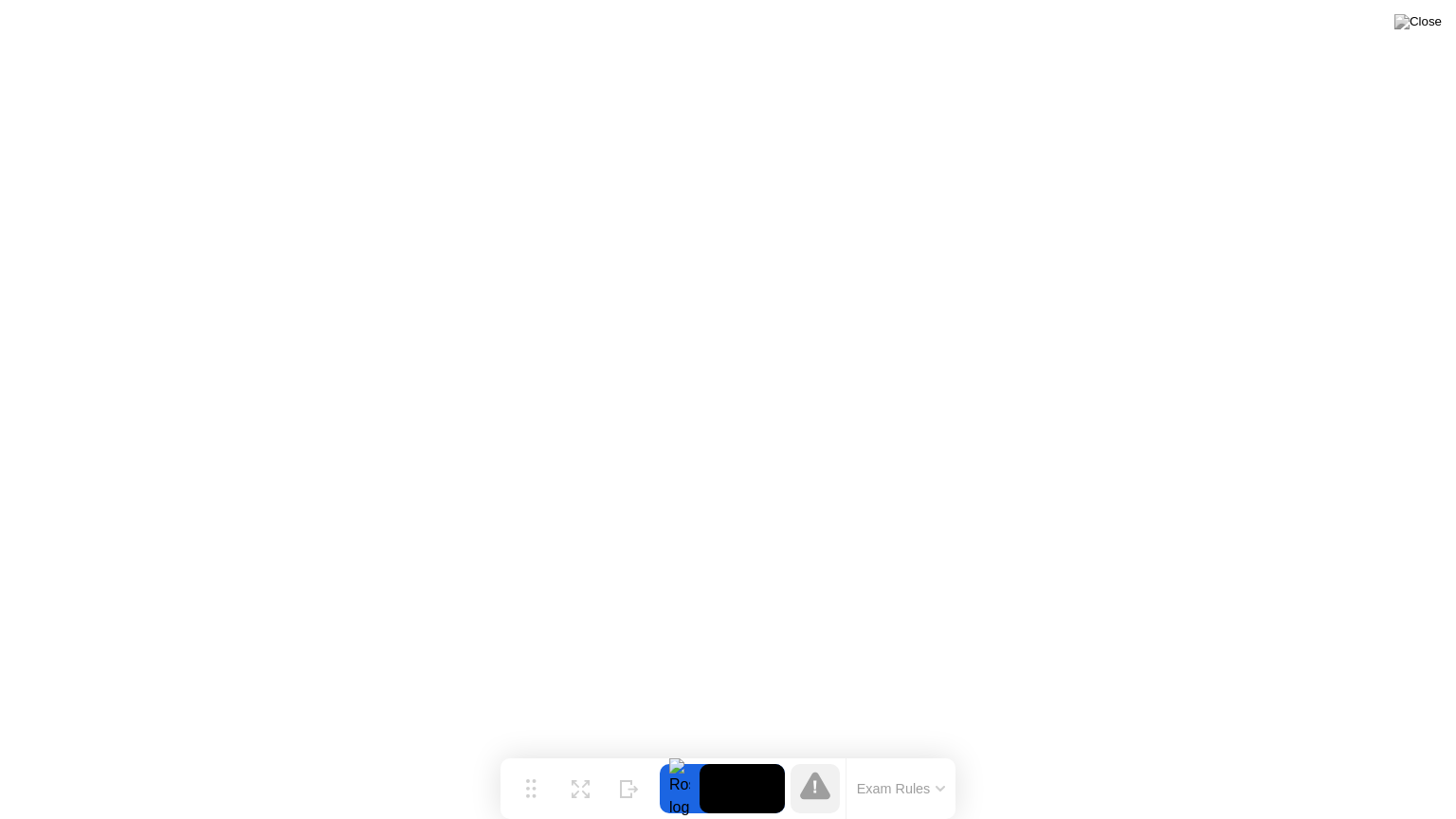
click at [724, 751] on video at bounding box center [742, 788] width 85 height 49
click at [884, 751] on button "Exam Rules" at bounding box center [902, 789] width 100 height 17
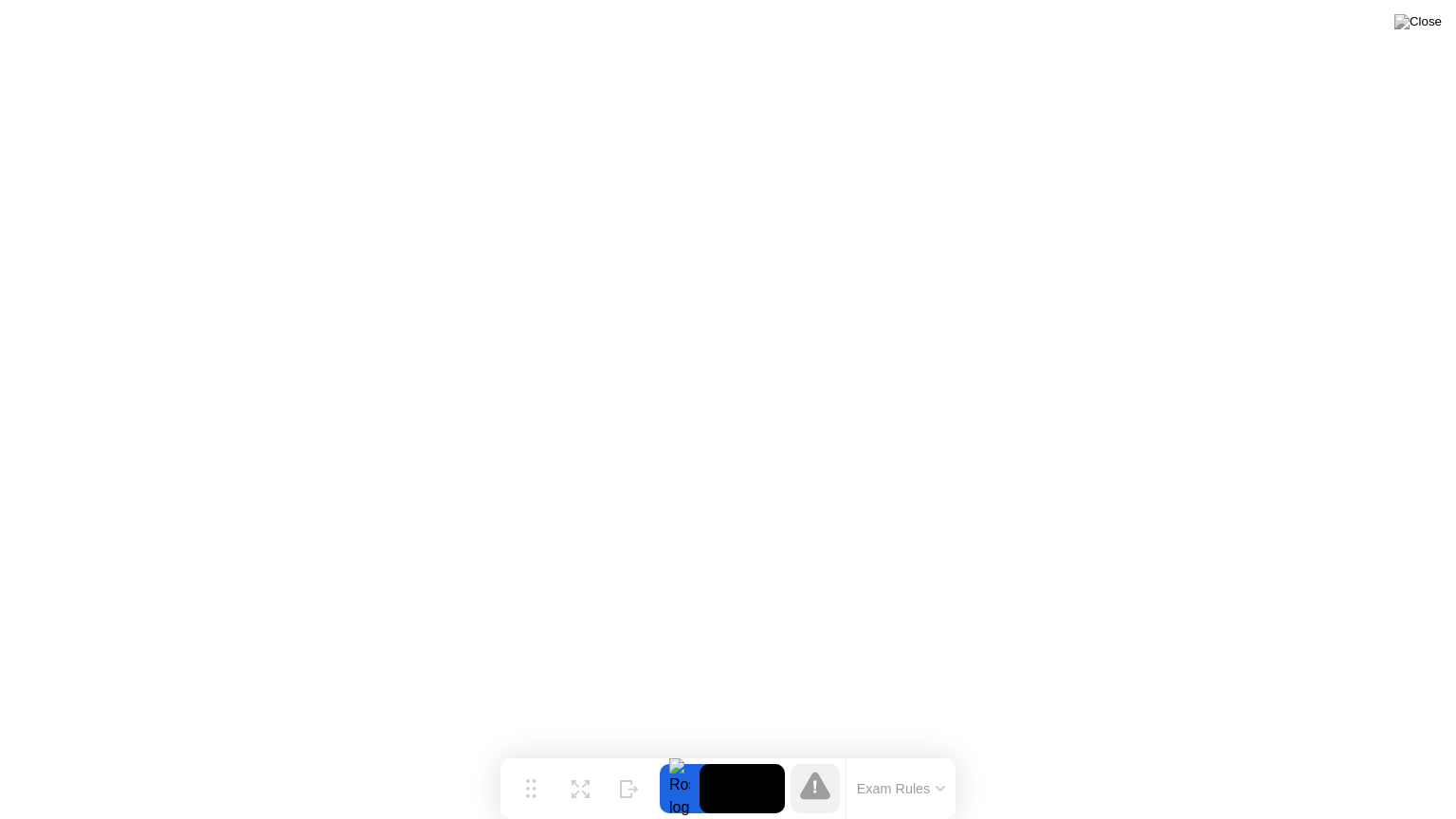
click at [818, 751] on icon at bounding box center [815, 785] width 30 height 27
click at [892, 751] on button "Exam Rules" at bounding box center [902, 789] width 100 height 17
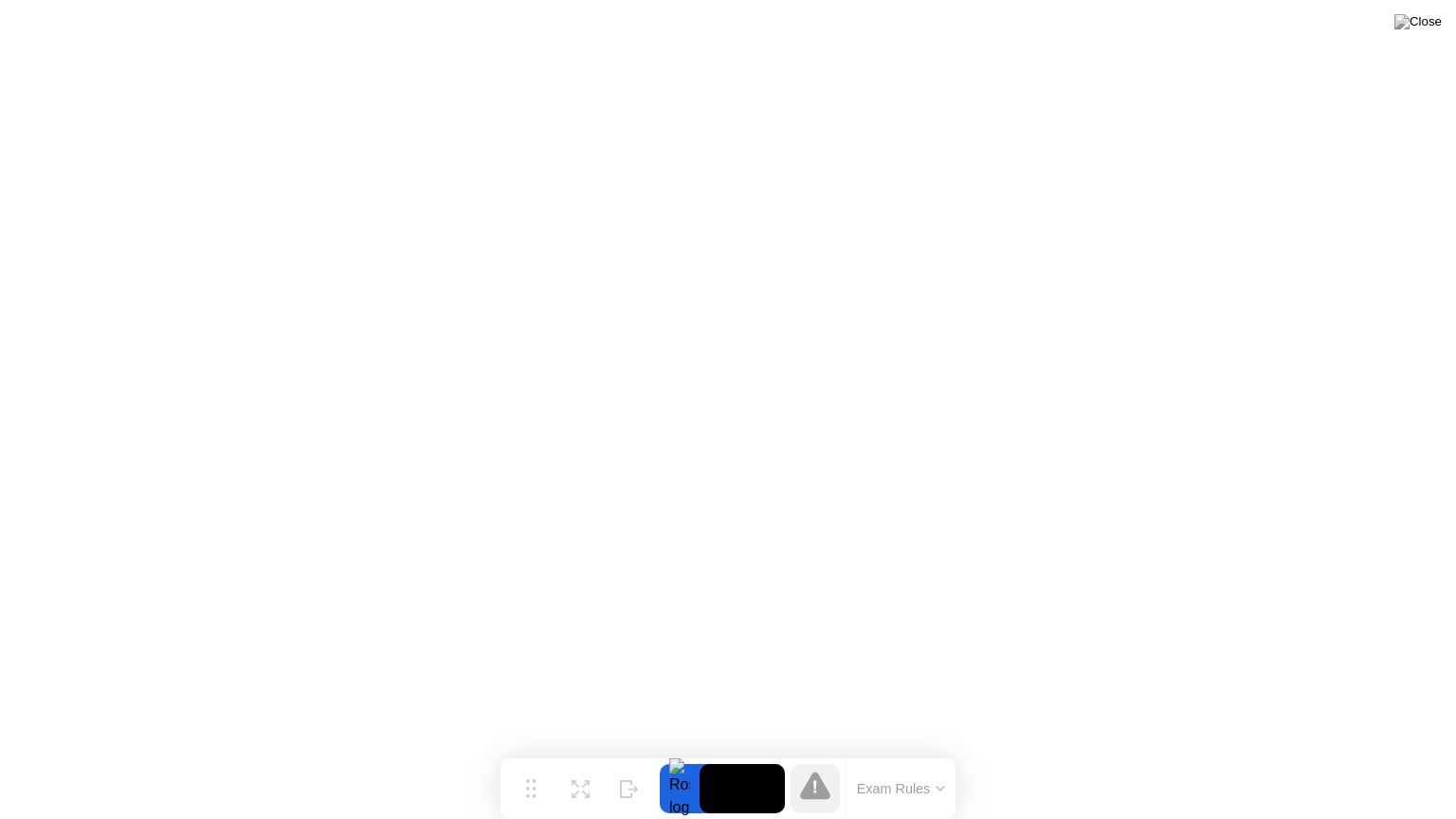
click at [879, 751] on button "Exam Rules" at bounding box center [902, 789] width 100 height 17
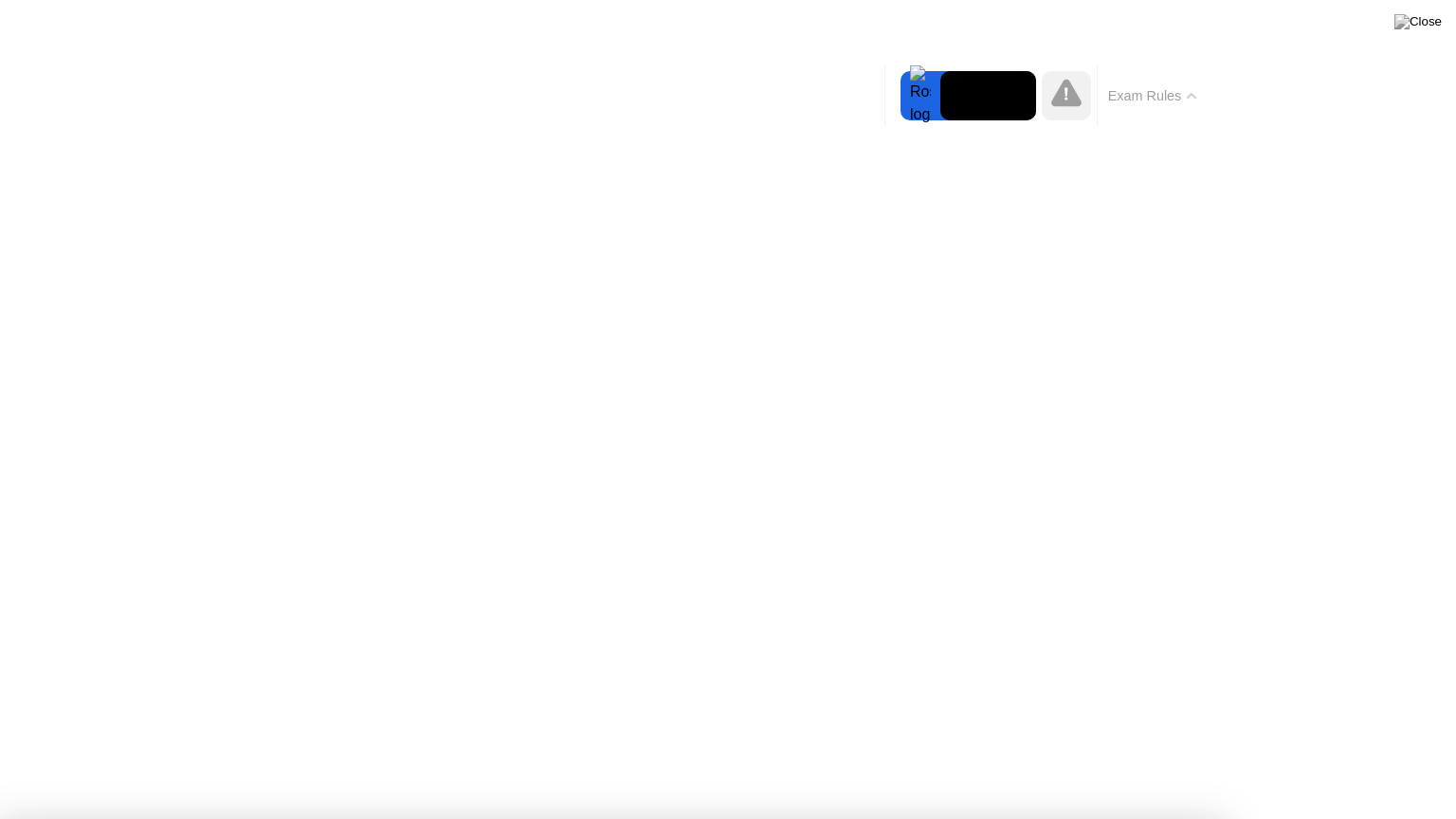
click at [988, 100] on video at bounding box center [988, 96] width 96 height 49
click at [912, 95] on div at bounding box center [920, 96] width 40 height 49
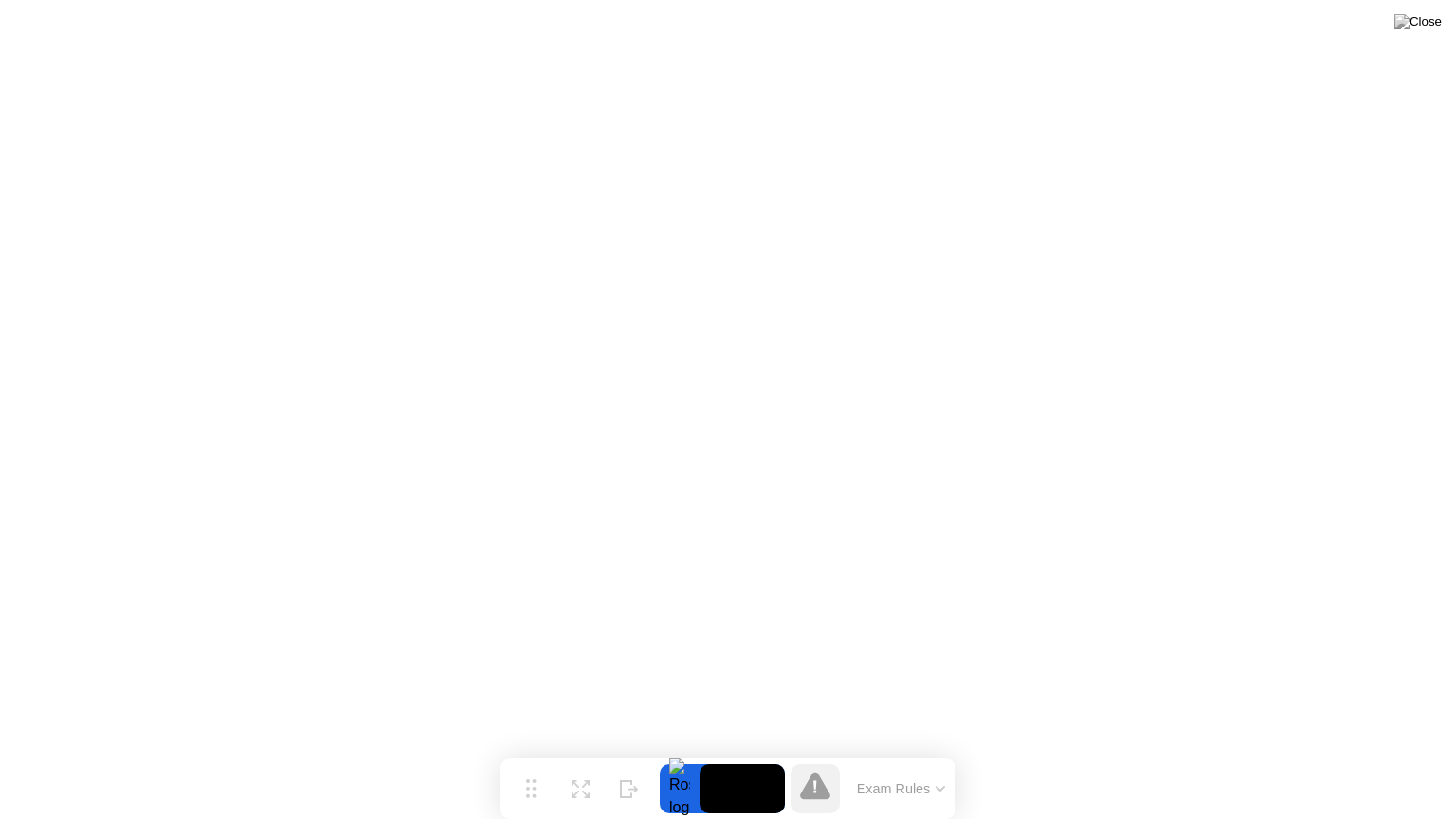
click at [898, 751] on button "Exam Rules" at bounding box center [902, 789] width 100 height 17
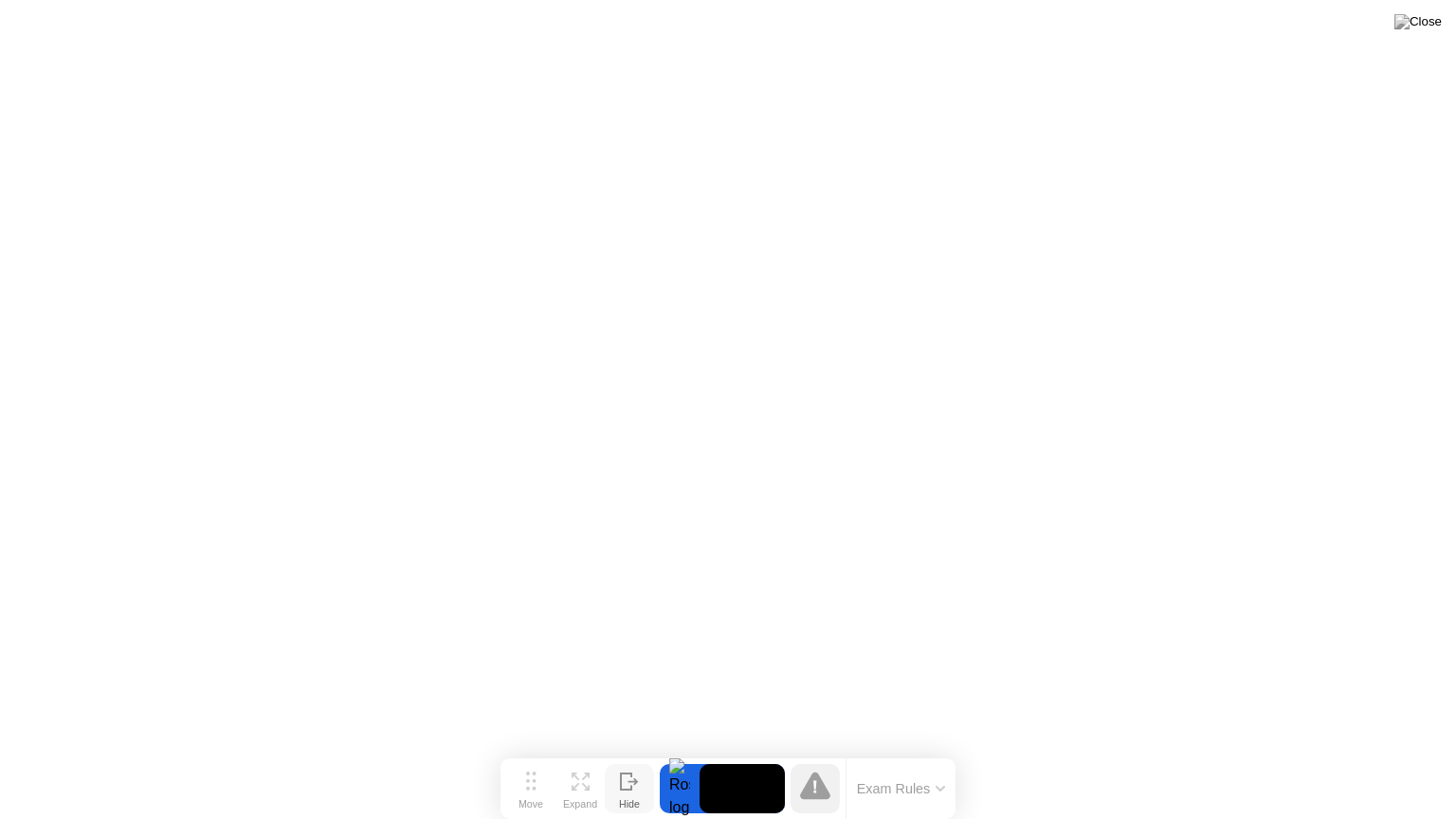
click at [627, 751] on icon at bounding box center [630, 781] width 19 height 18
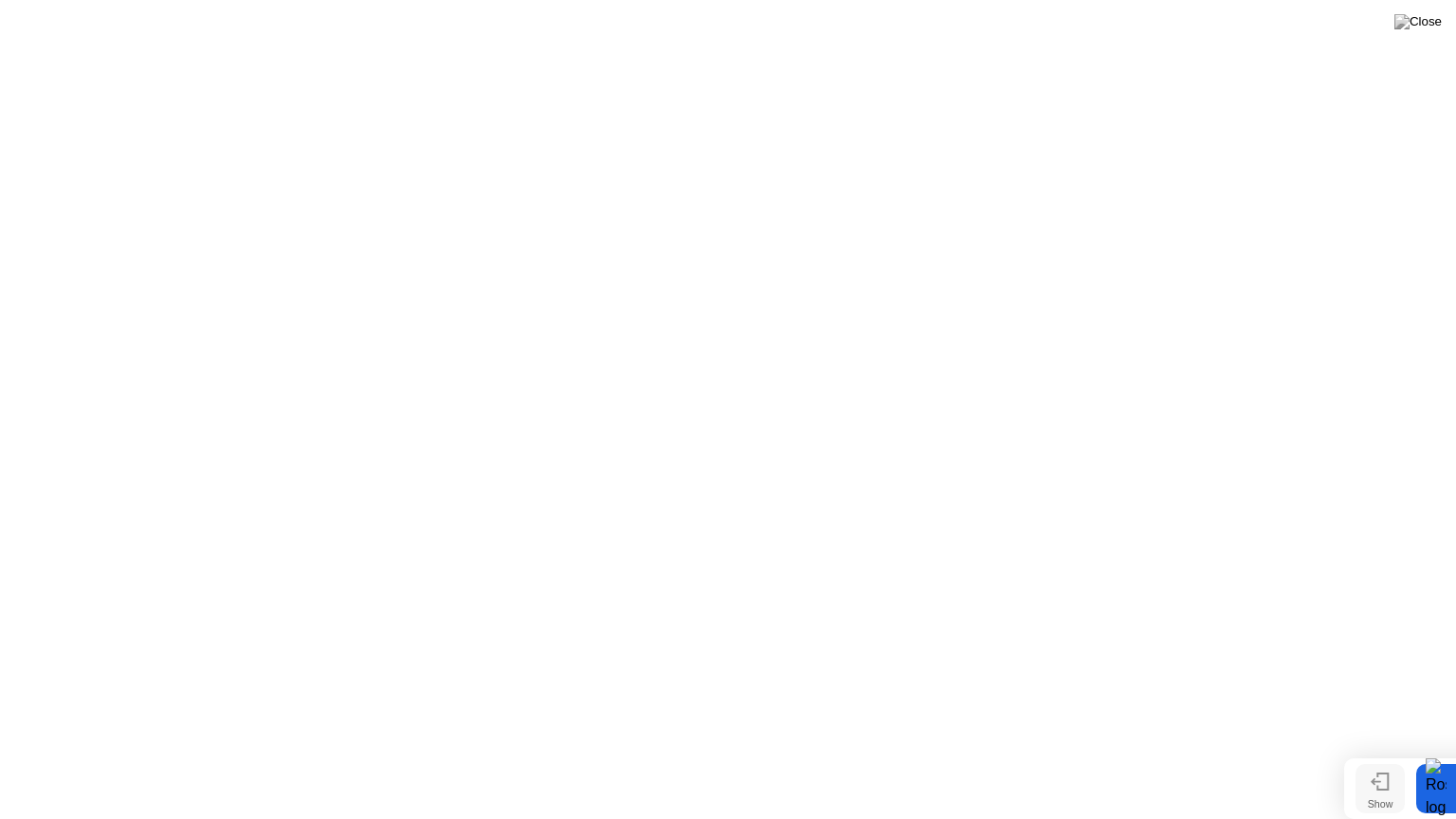
click at [1381, 751] on icon at bounding box center [1381, 781] width 19 height 18
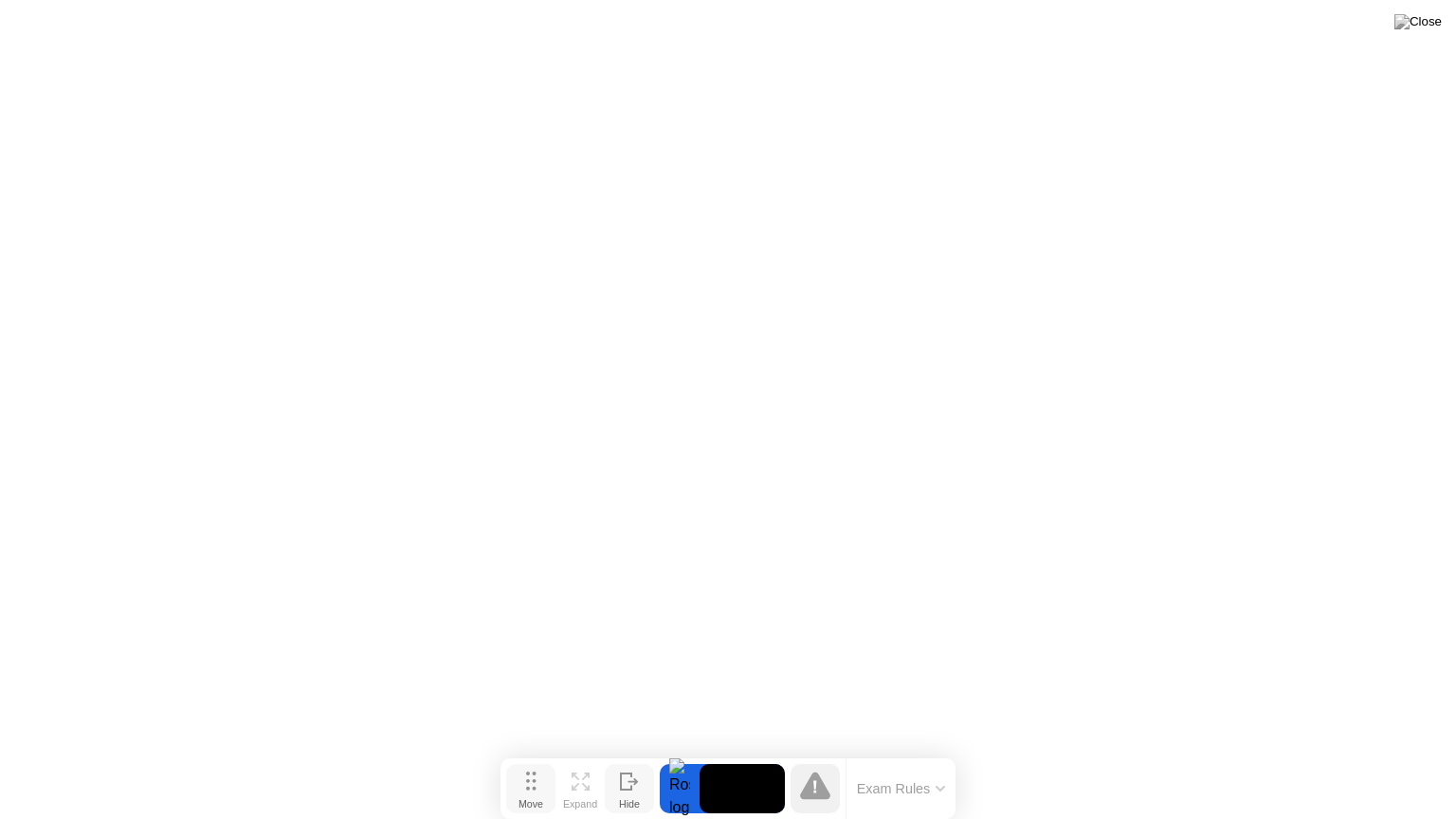
click at [531, 751] on icon at bounding box center [531, 781] width 11 height 19
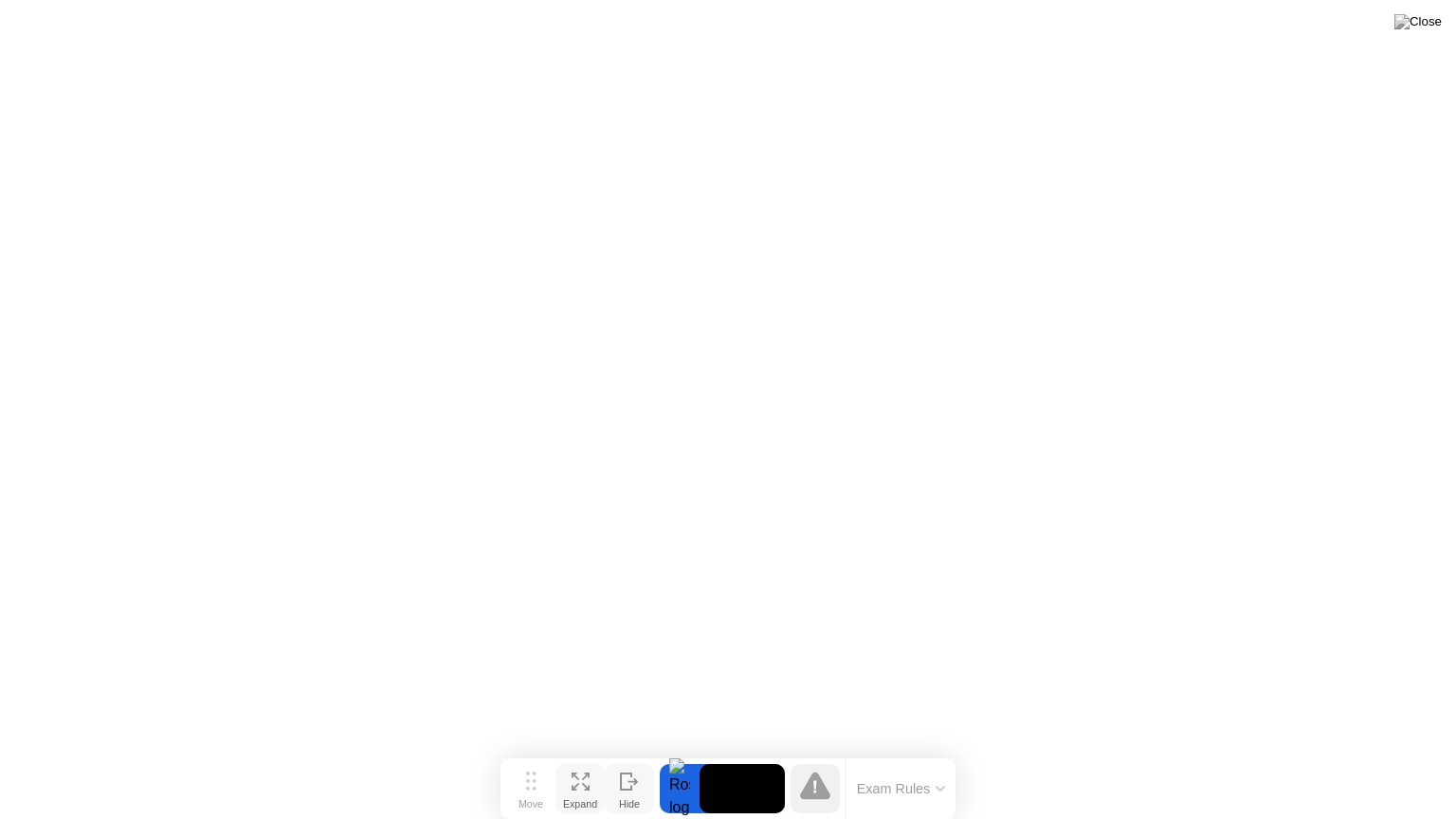
click at [580, 751] on icon at bounding box center [580, 781] width 18 height 18
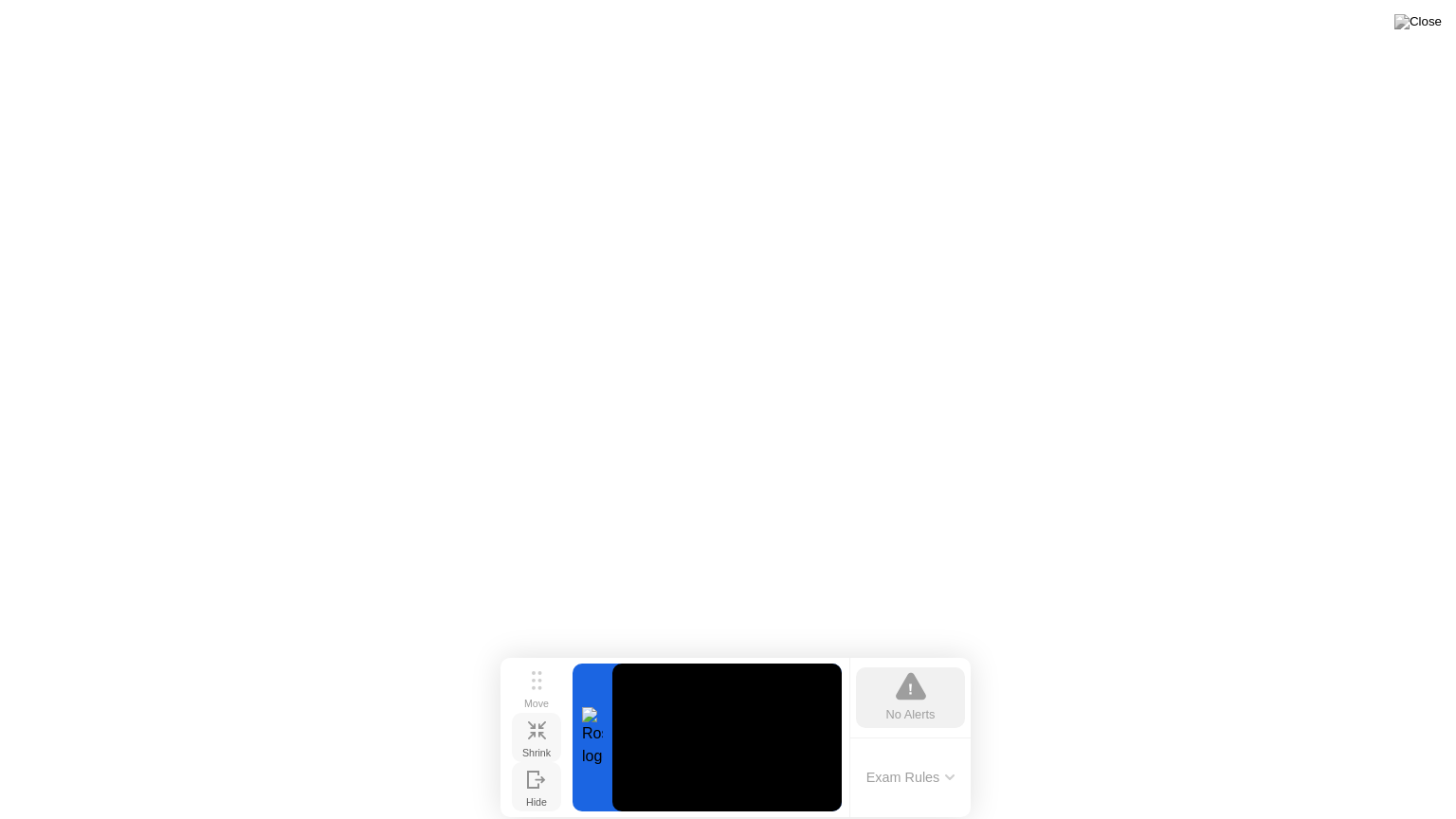
click at [913, 720] on div "No Alerts" at bounding box center [910, 714] width 49 height 18
click at [540, 689] on circle at bounding box center [540, 689] width 4 height 4
click at [895, 751] on button "Exam Rules" at bounding box center [910, 777] width 100 height 17
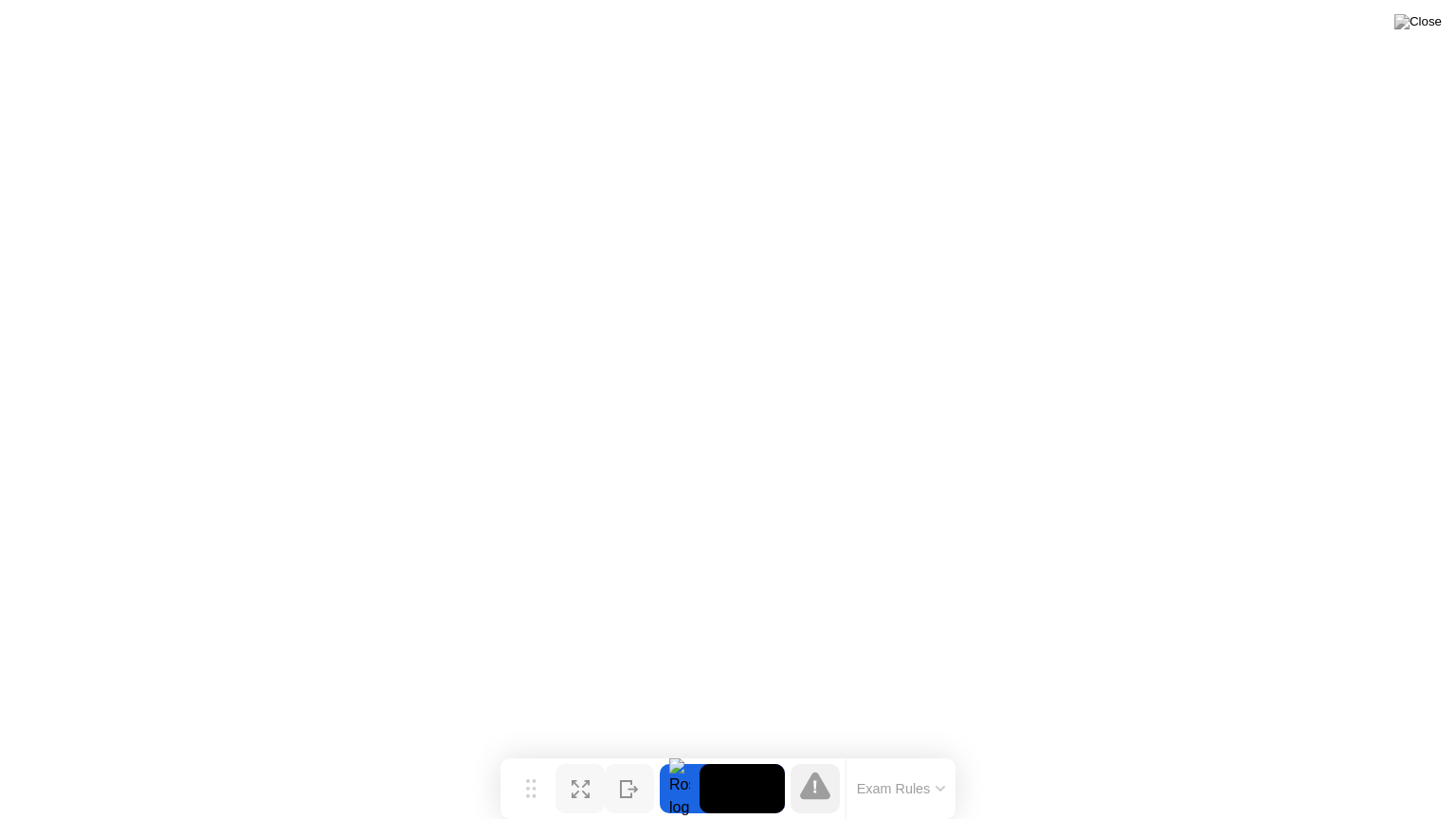
click at [893, 751] on button "Exam Rules" at bounding box center [902, 789] width 100 height 17
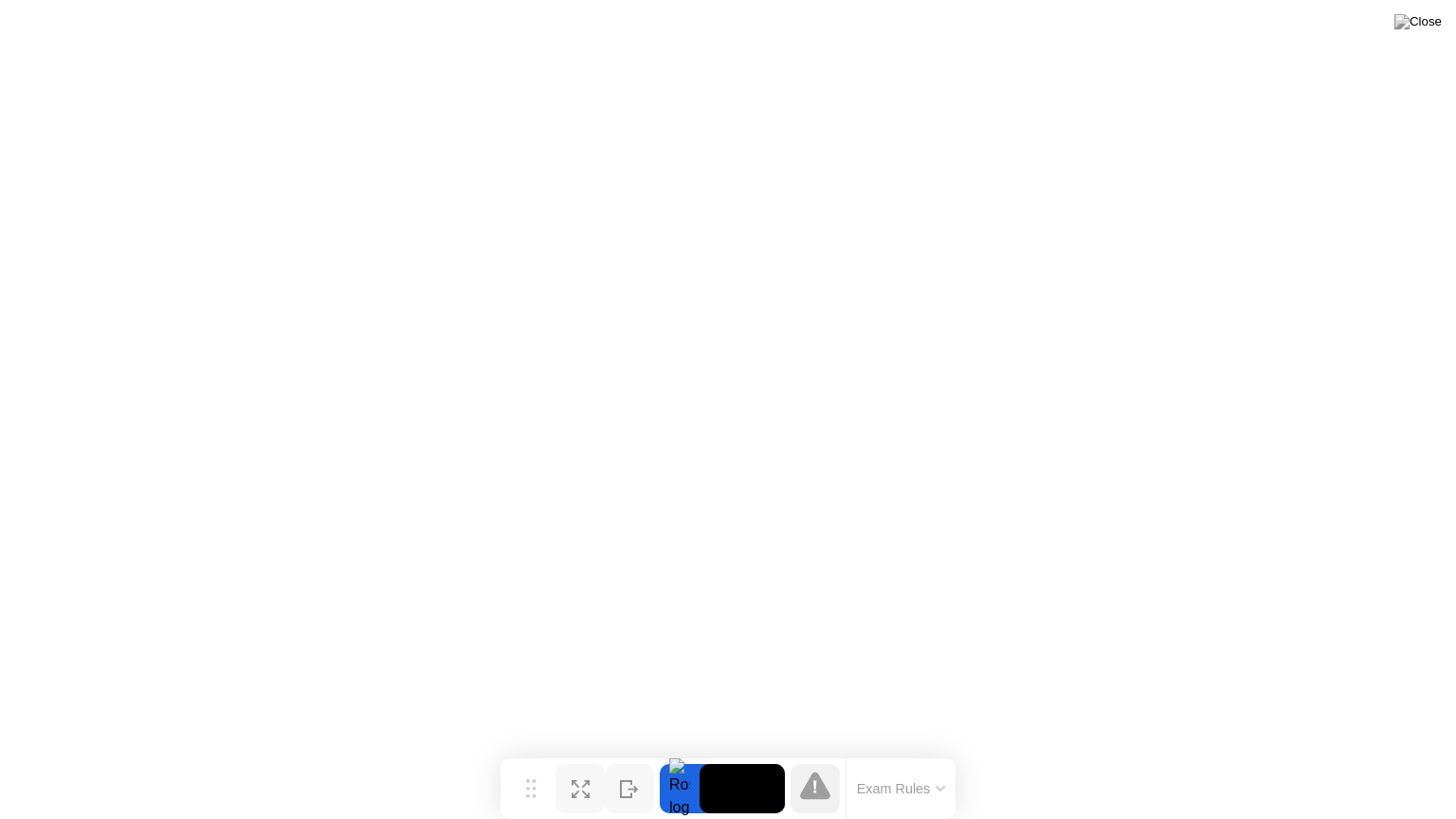
click at [726, 751] on video at bounding box center [742, 788] width 85 height 49
click at [725, 751] on video at bounding box center [742, 788] width 85 height 49
click at [680, 751] on div at bounding box center [679, 788] width 40 height 49
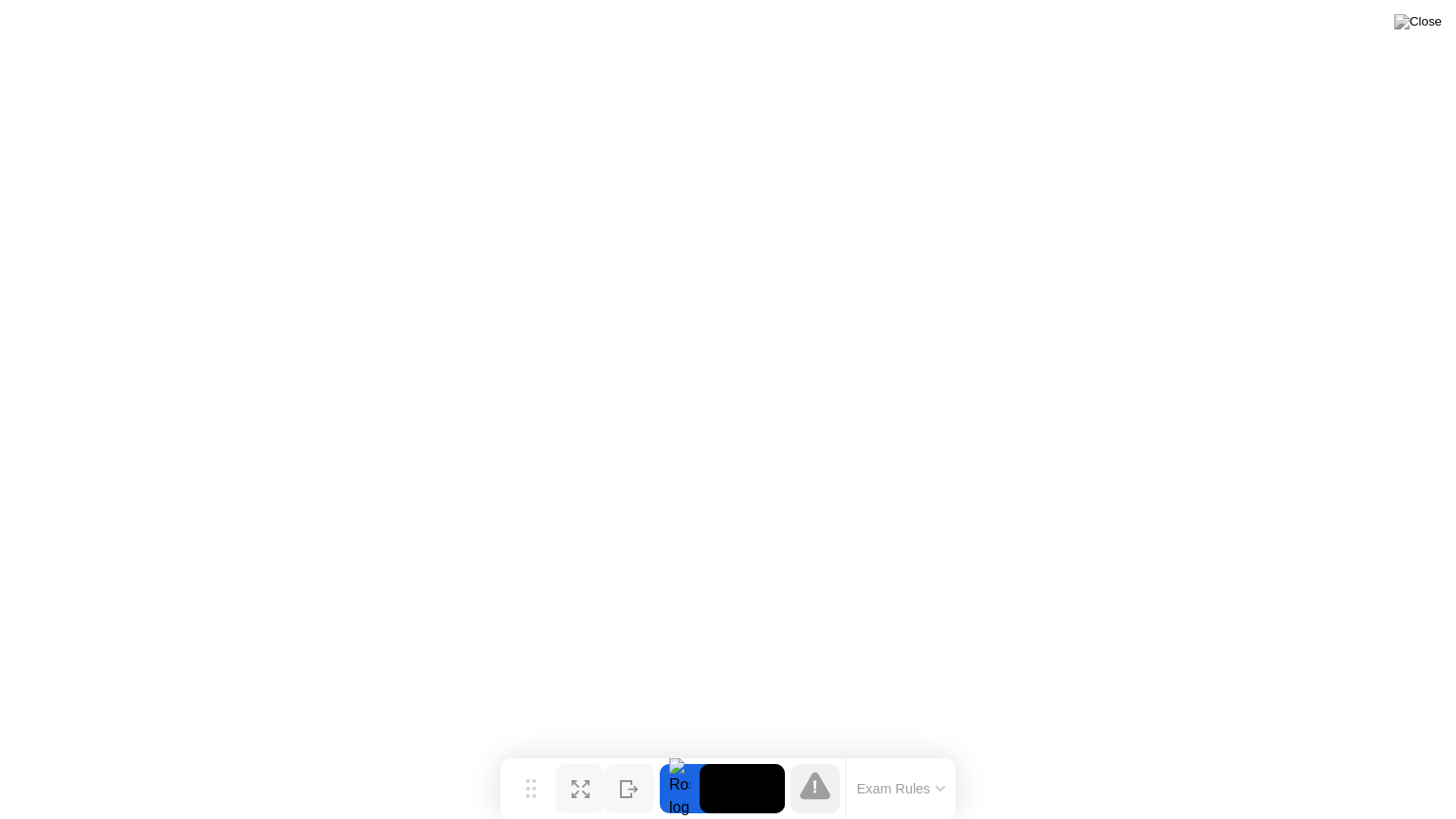
click at [680, 751] on div at bounding box center [679, 788] width 40 height 49
click at [809, 751] on icon at bounding box center [815, 785] width 30 height 27
click at [883, 751] on button "Exam Rules" at bounding box center [902, 789] width 100 height 17
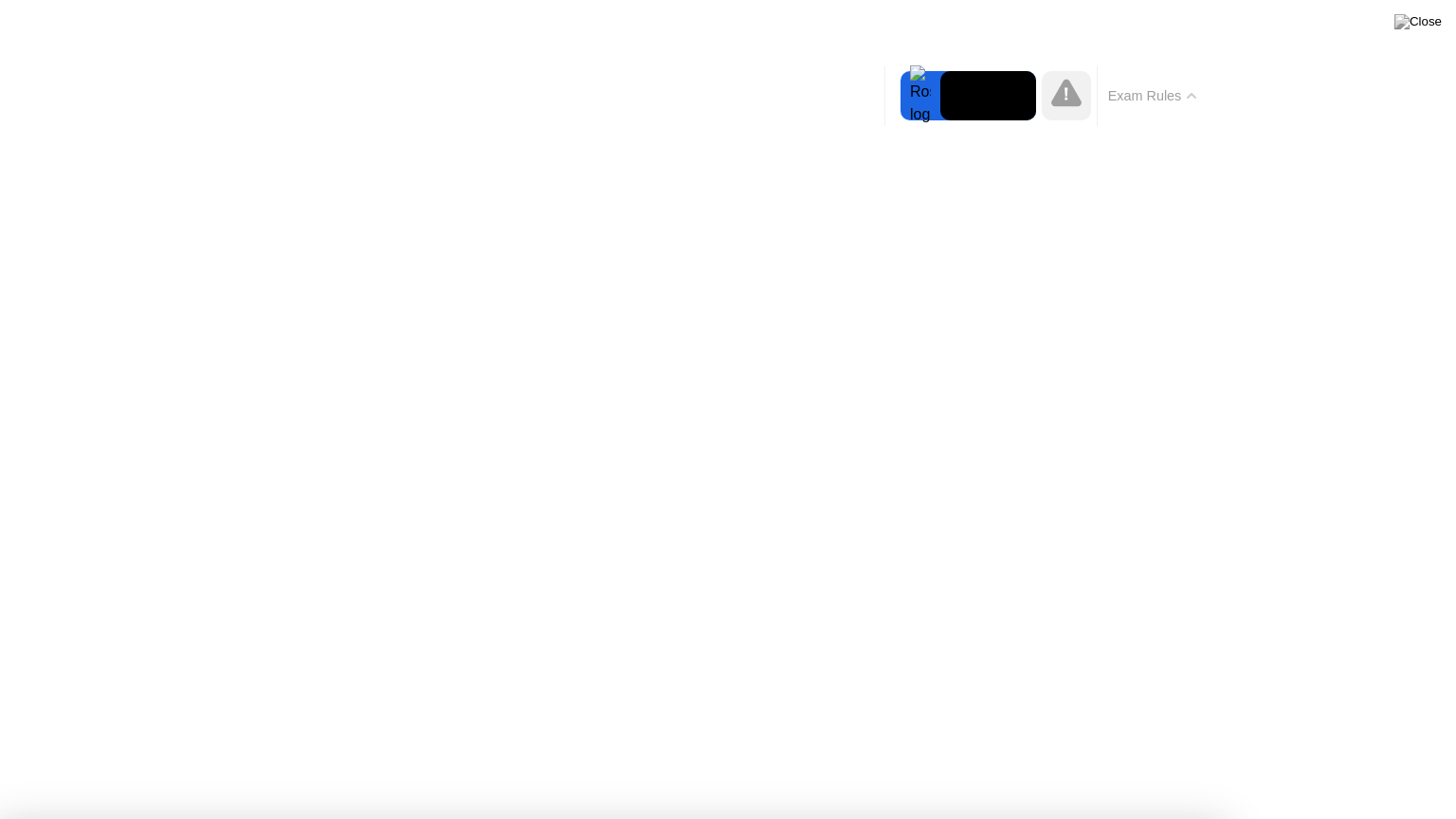
click at [1190, 95] on icon at bounding box center [1191, 96] width 8 height 4
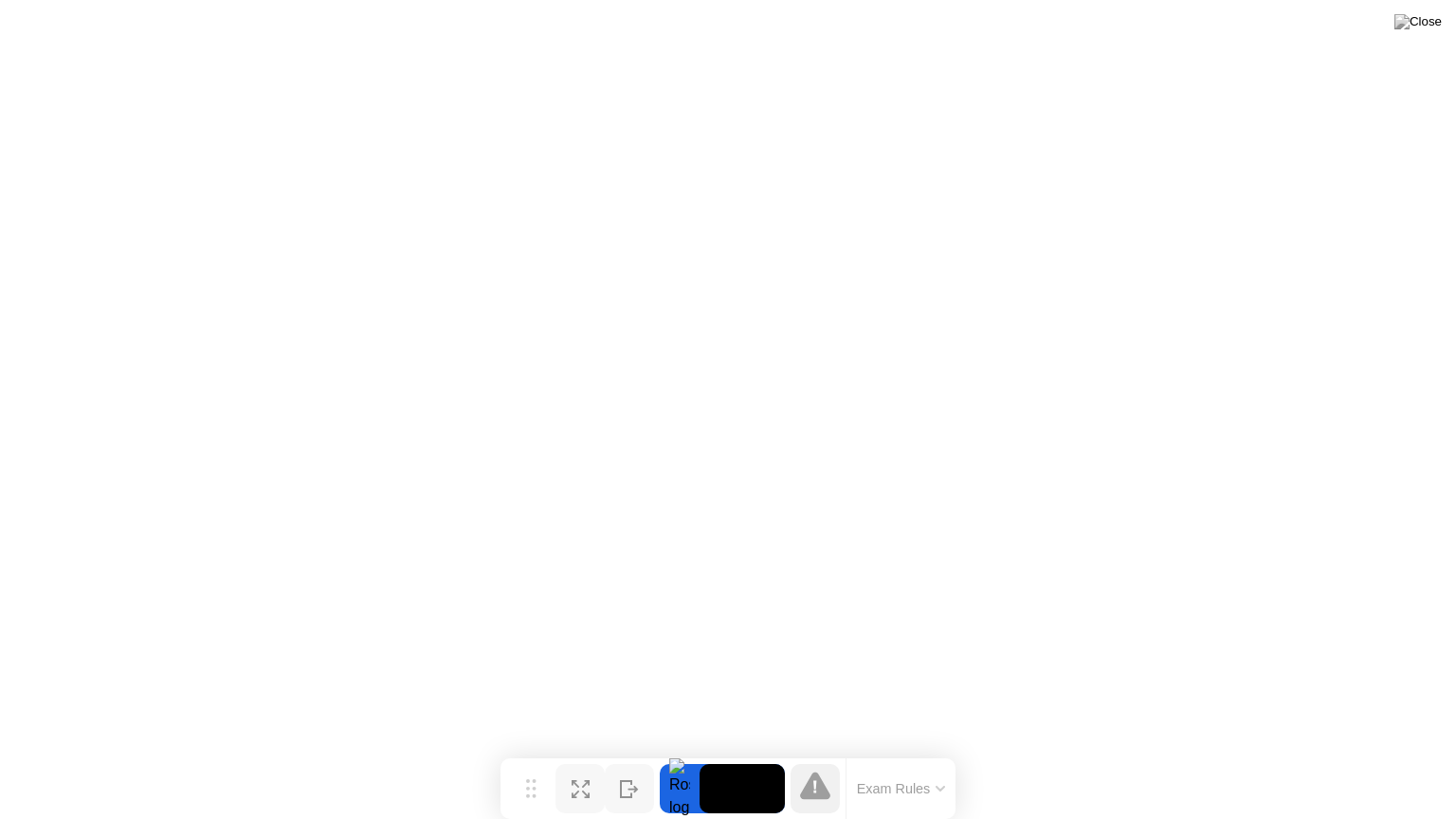
click at [888, 751] on button "Exam Rules" at bounding box center [902, 789] width 100 height 17
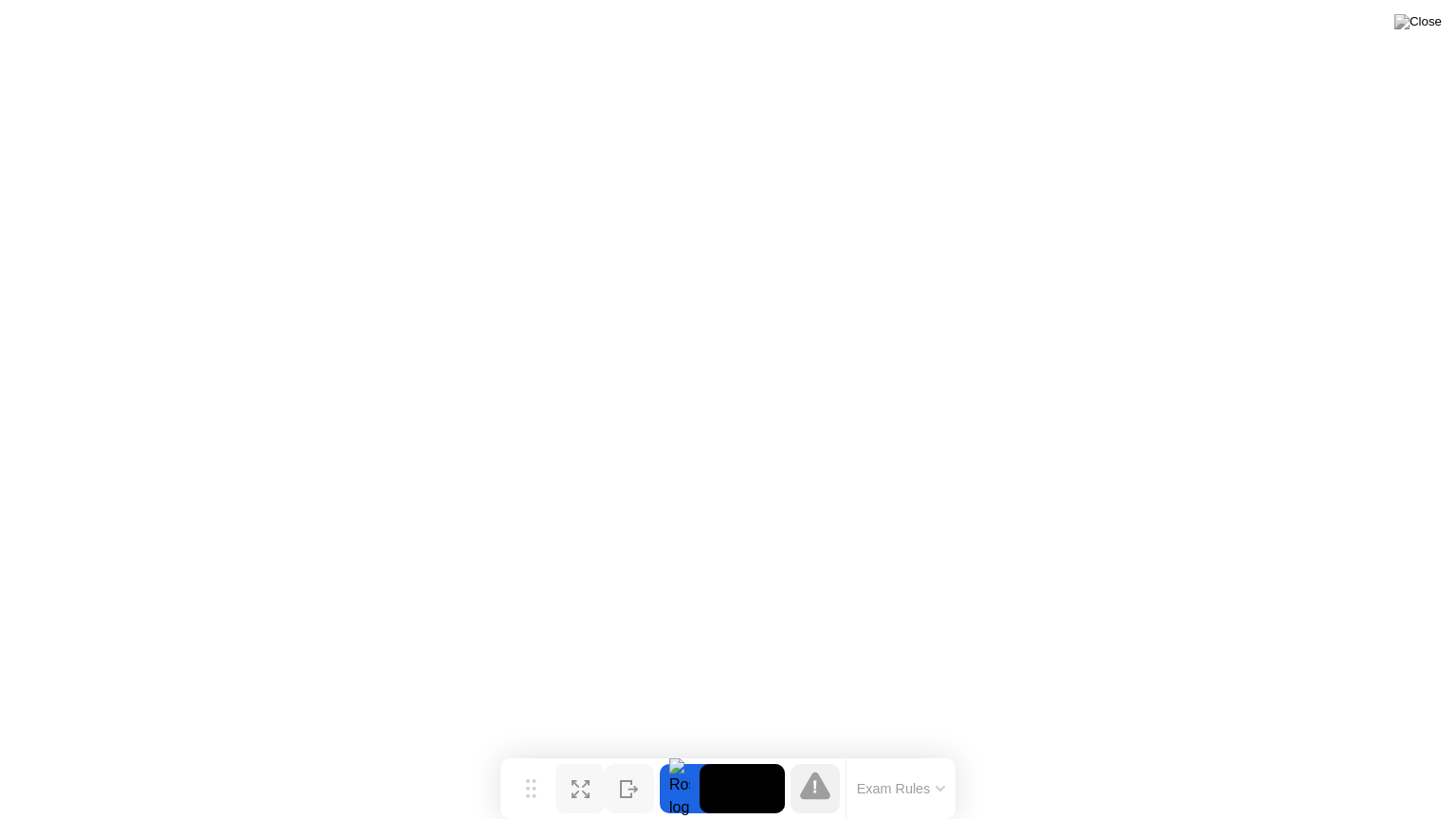
click at [884, 751] on button "Exam Rules" at bounding box center [902, 789] width 100 height 17
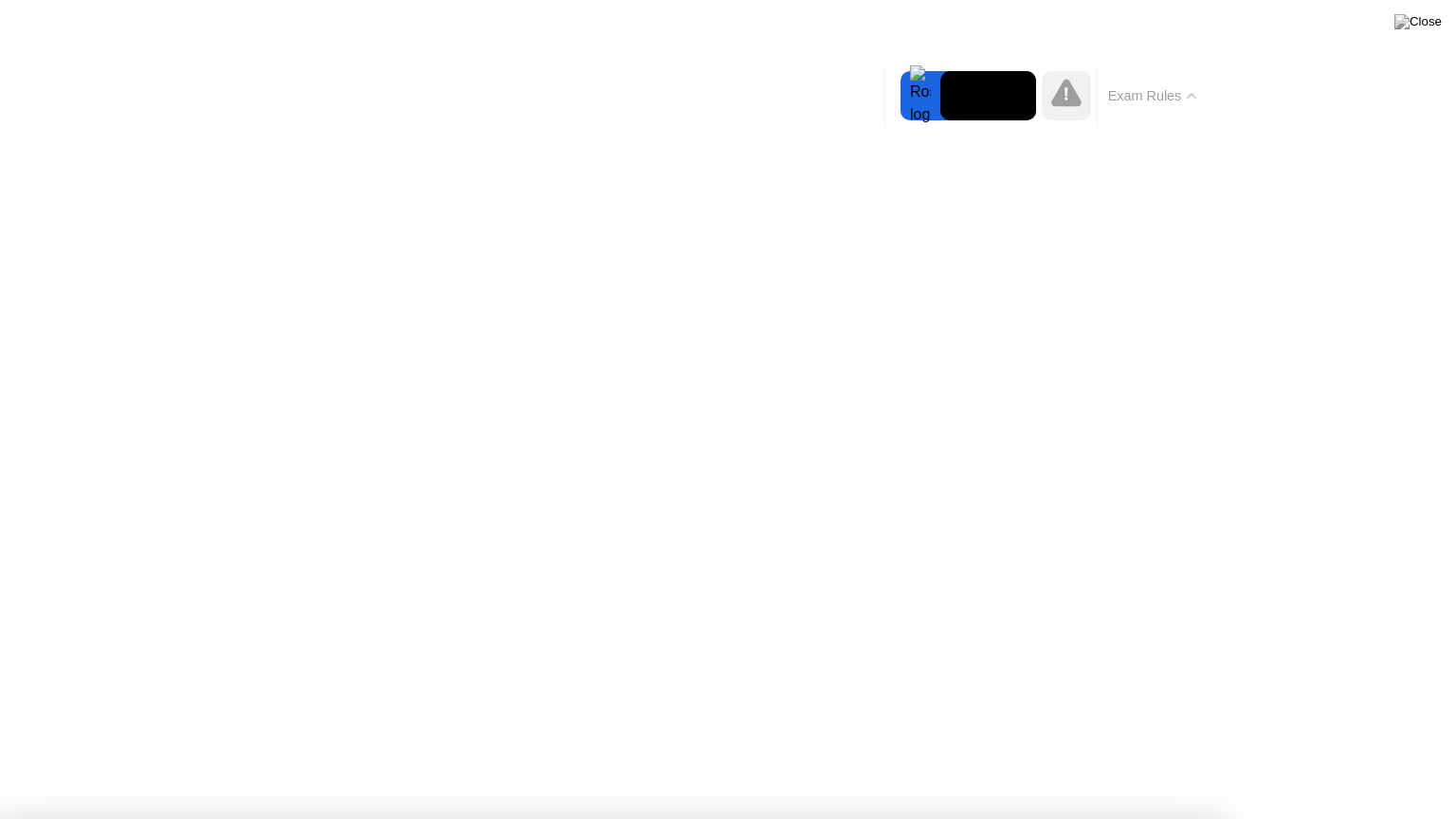
click at [1060, 101] on icon at bounding box center [1066, 92] width 30 height 27
click at [1066, 99] on icon at bounding box center [1065, 94] width 3 height 13
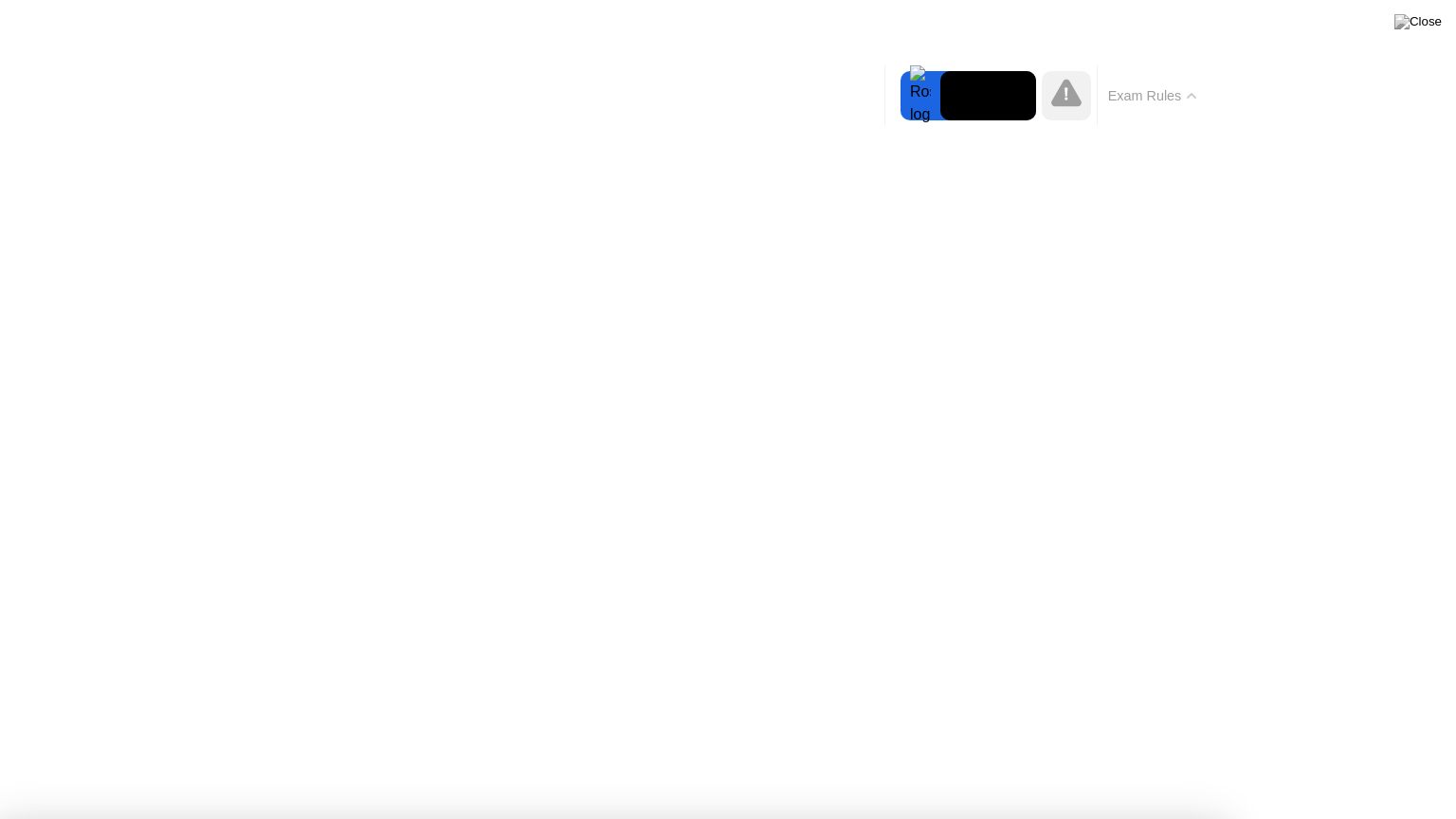
click at [938, 90] on div at bounding box center [920, 96] width 40 height 49
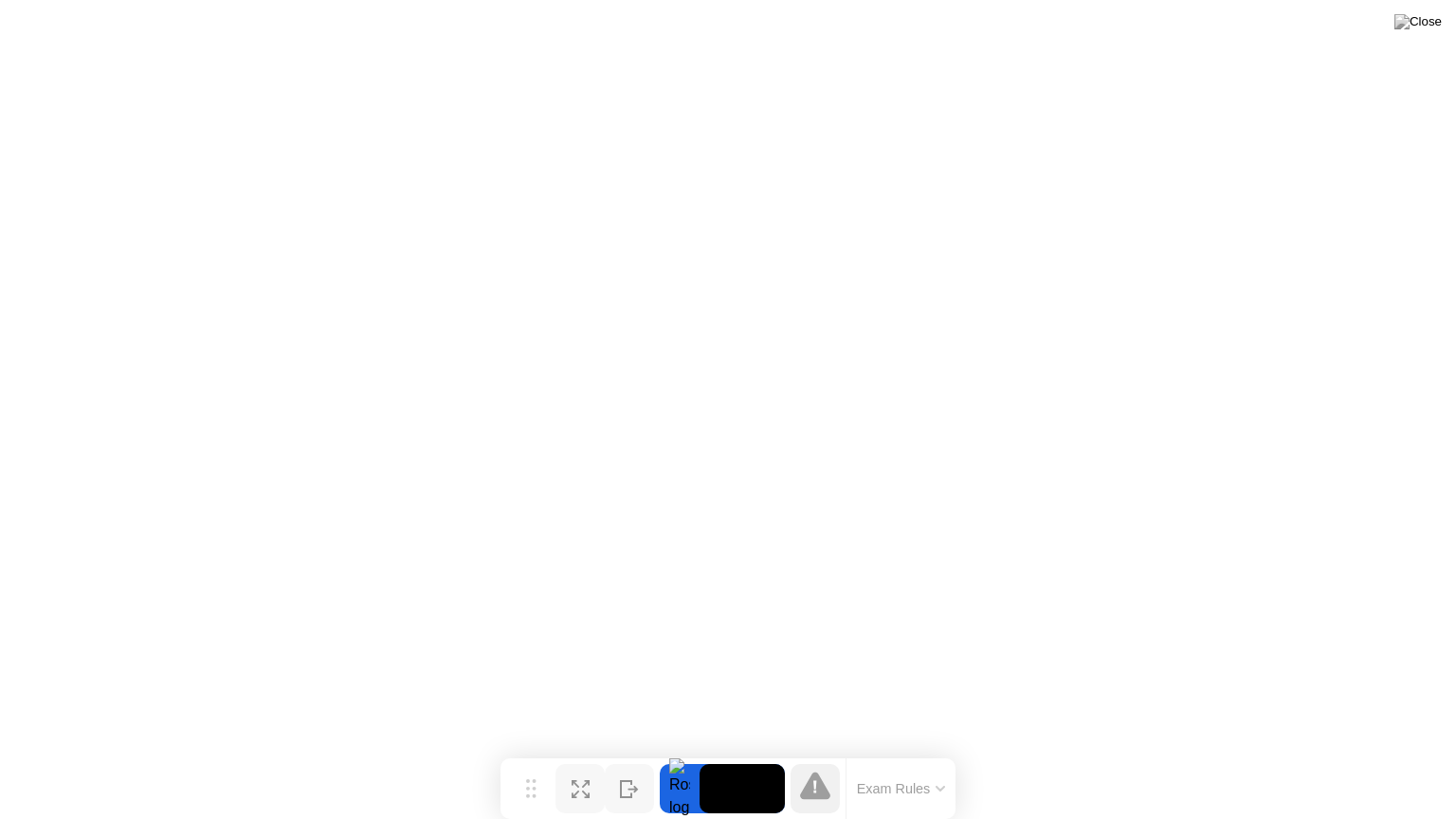
click at [883, 751] on button "Exam Rules" at bounding box center [902, 789] width 100 height 17
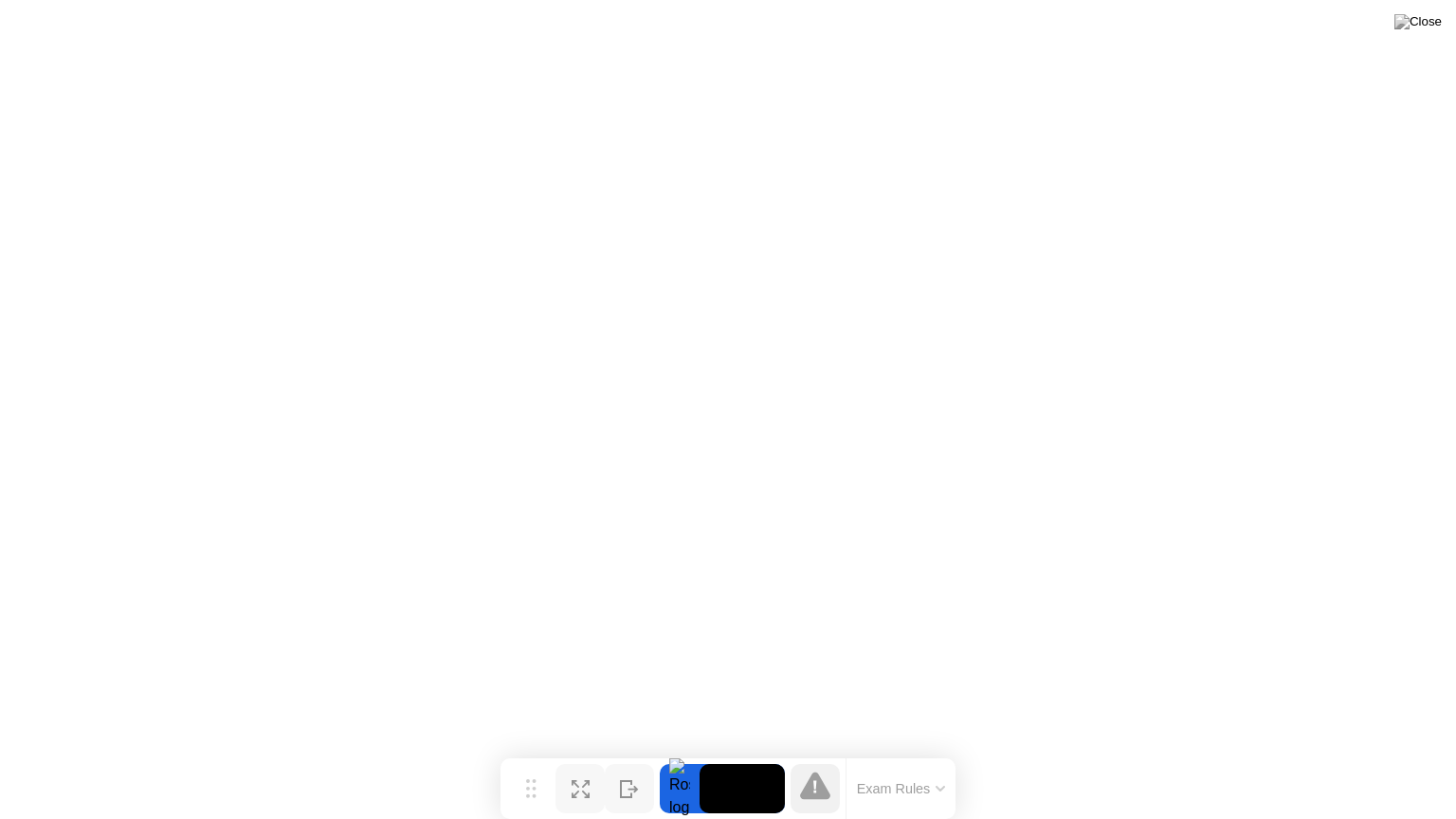
click at [892, 751] on button "Exam Rules" at bounding box center [902, 789] width 100 height 17
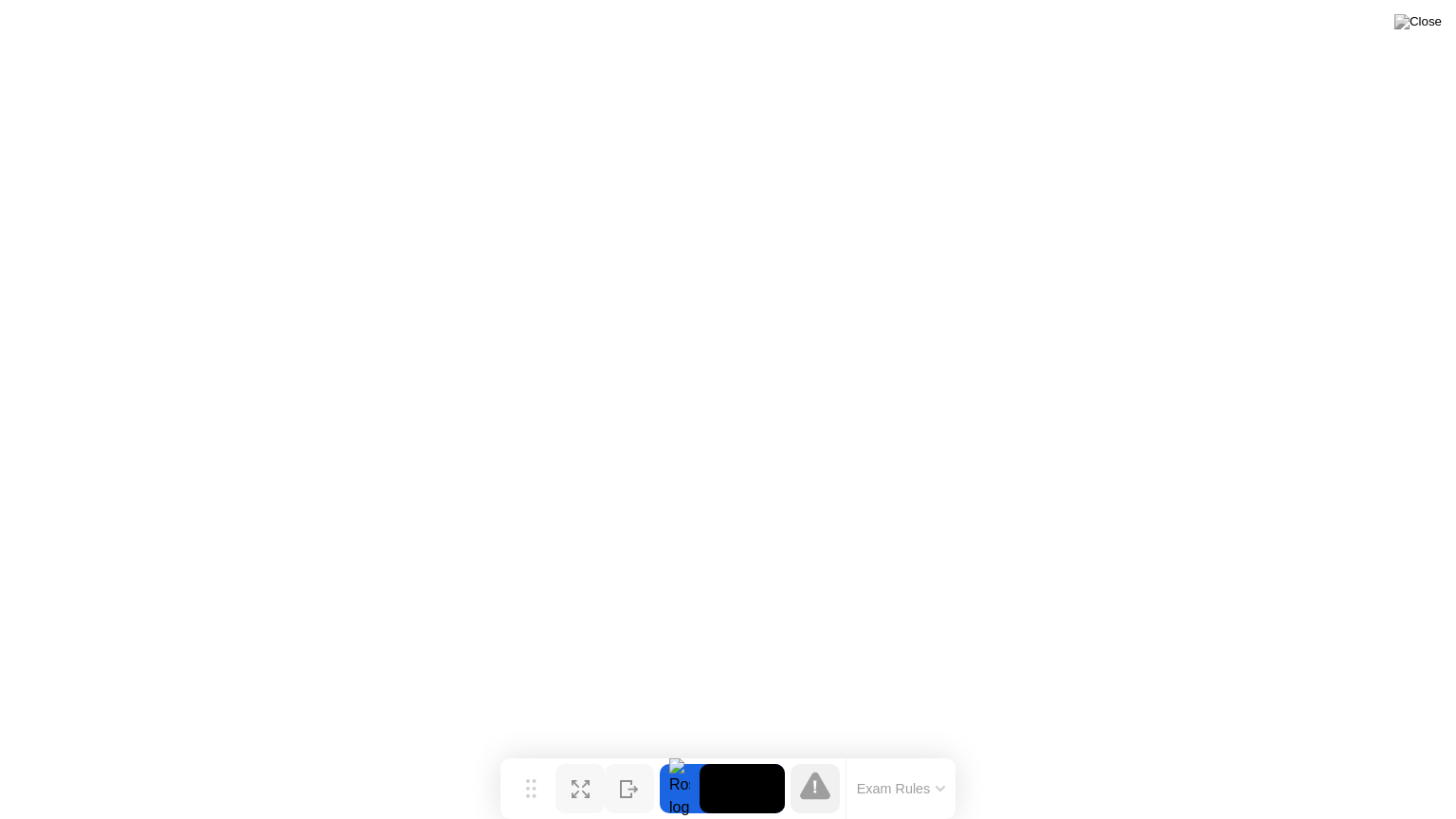
click at [885, 751] on button "Exam Rules" at bounding box center [902, 789] width 100 height 17
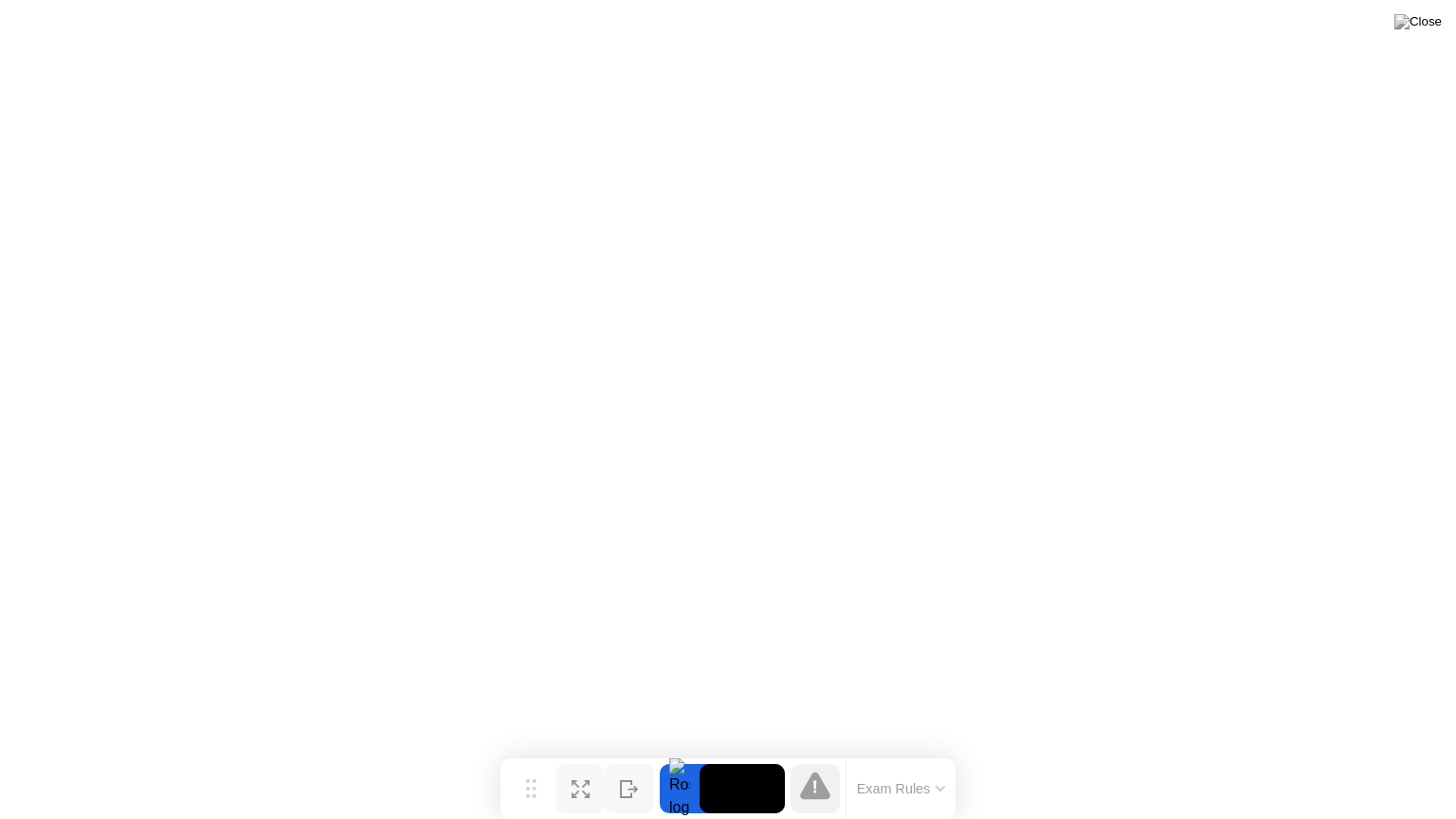
click at [885, 751] on button "Exam Rules" at bounding box center [902, 789] width 100 height 17
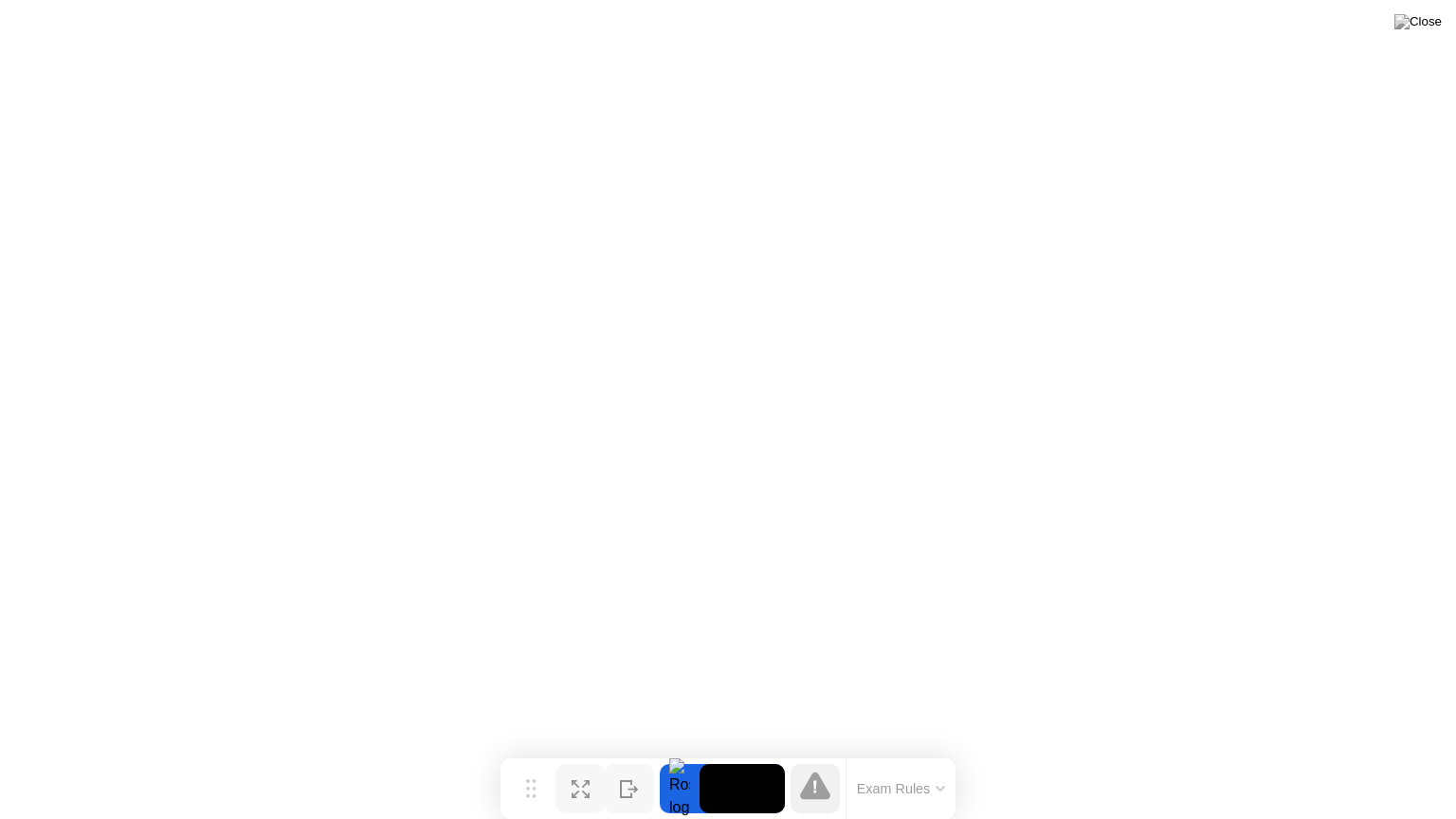
click at [732, 751] on video at bounding box center [742, 788] width 85 height 49
click at [1422, 24] on img at bounding box center [1417, 22] width 47 height 15
click at [1384, 751] on div at bounding box center [728, 819] width 1456 height 0
